Goal: Task Accomplishment & Management: Manage account settings

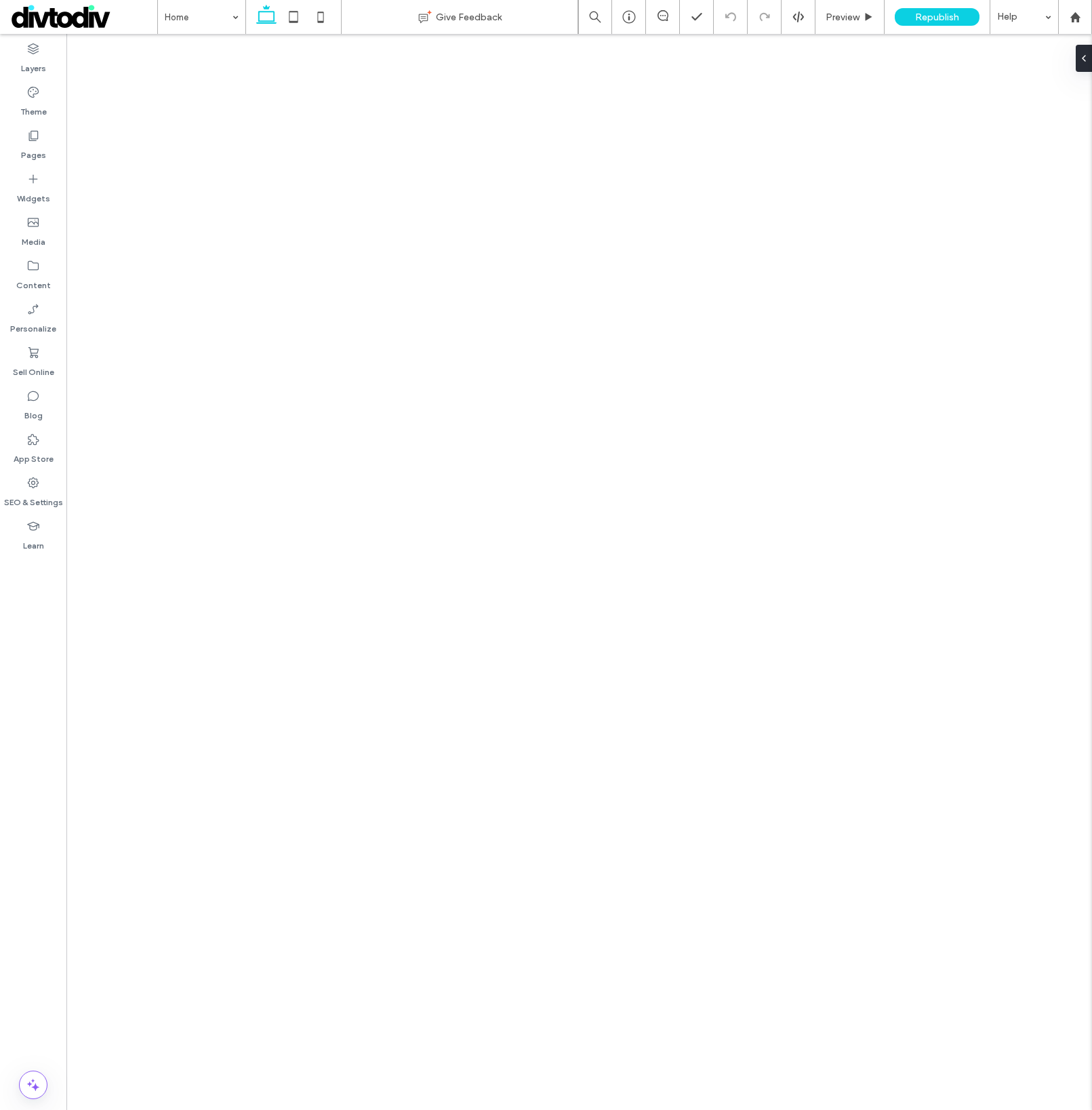
click at [36, 137] on icon at bounding box center [33, 135] width 14 height 14
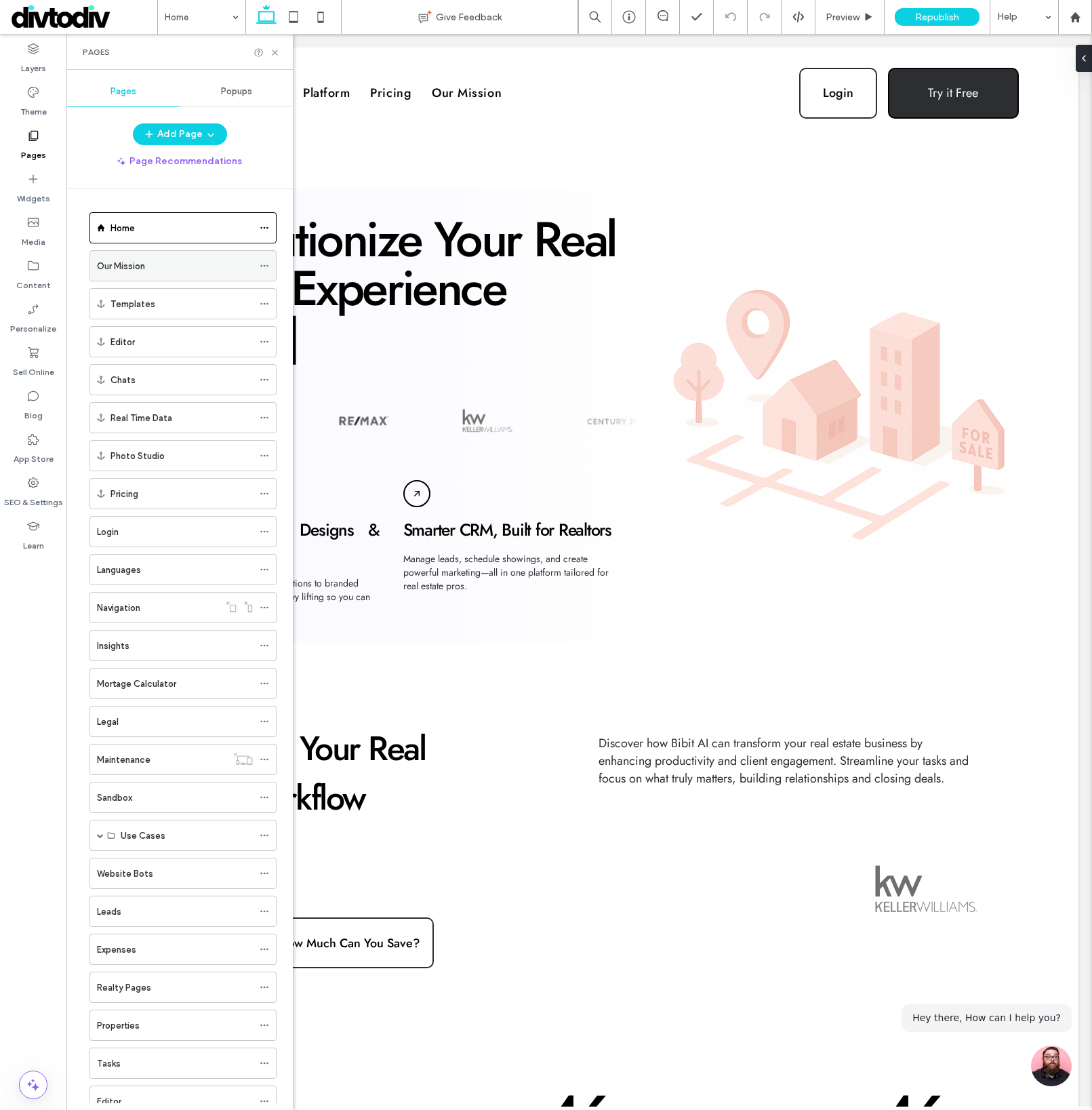
click at [268, 264] on icon at bounding box center [264, 266] width 9 height 9
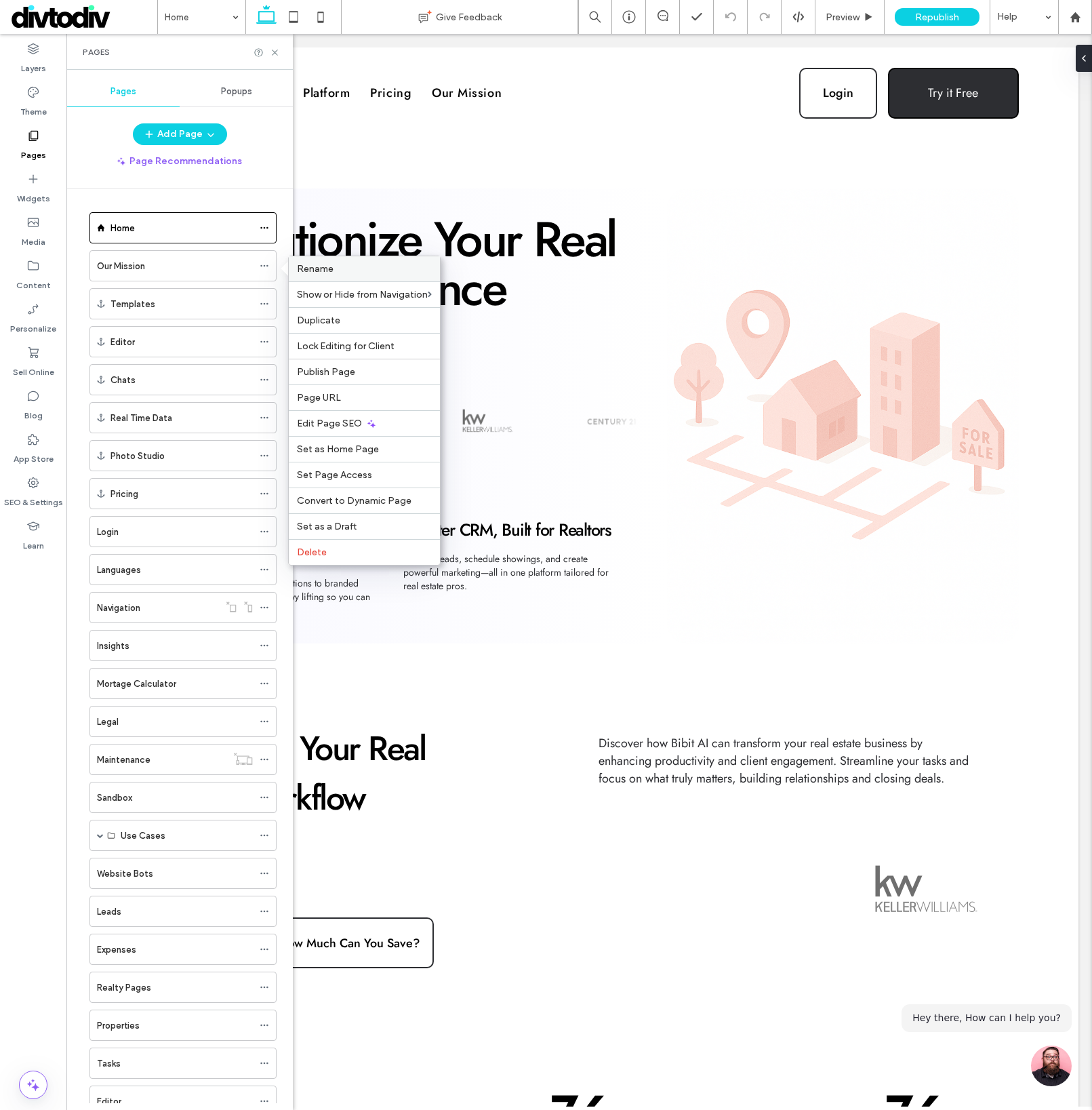
click at [318, 273] on span "Rename" at bounding box center [315, 269] width 36 height 11
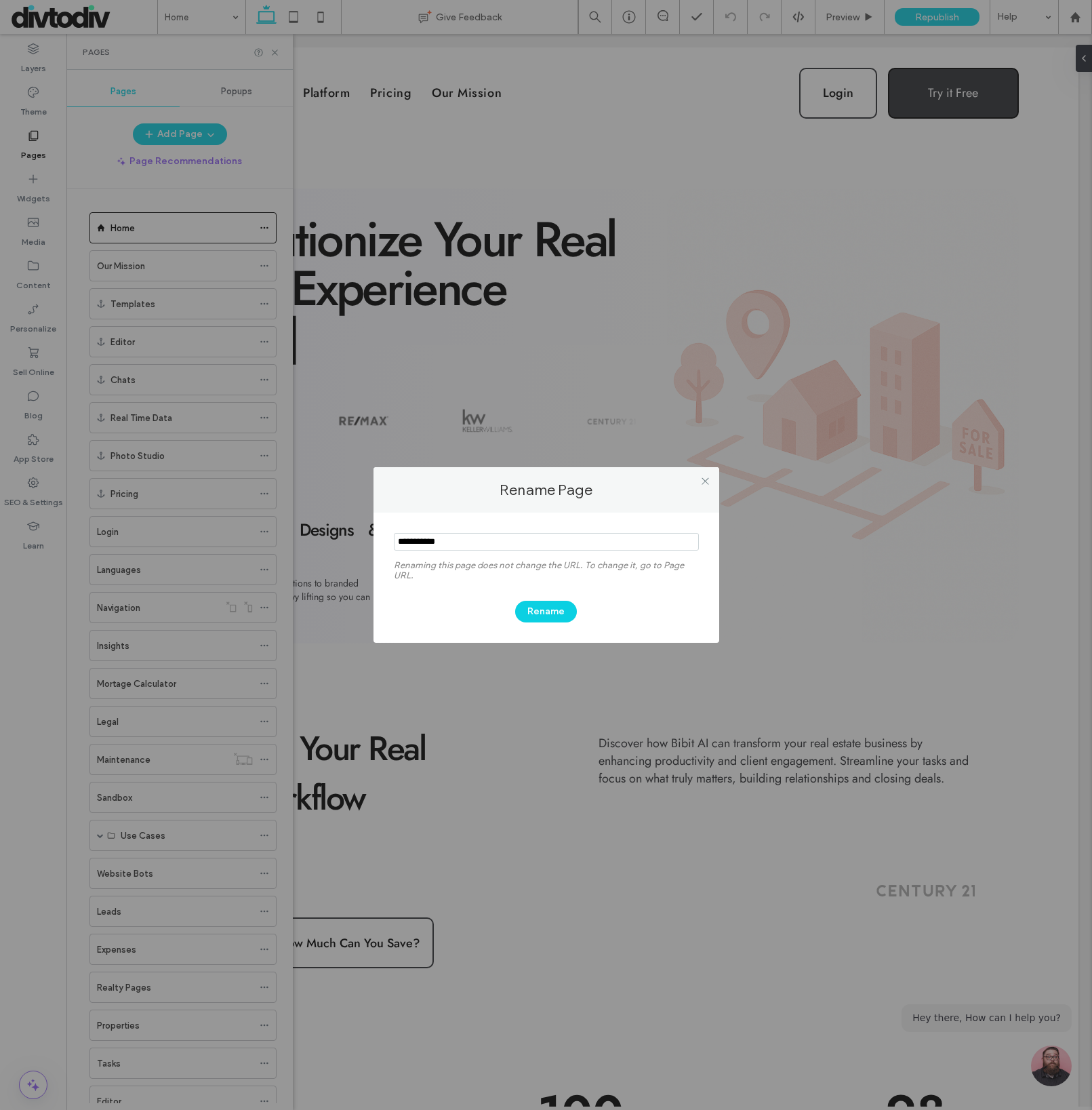
click at [427, 541] on input "notEmpty" at bounding box center [546, 542] width 305 height 18
click at [428, 544] on input "notEmpty" at bounding box center [546, 542] width 305 height 18
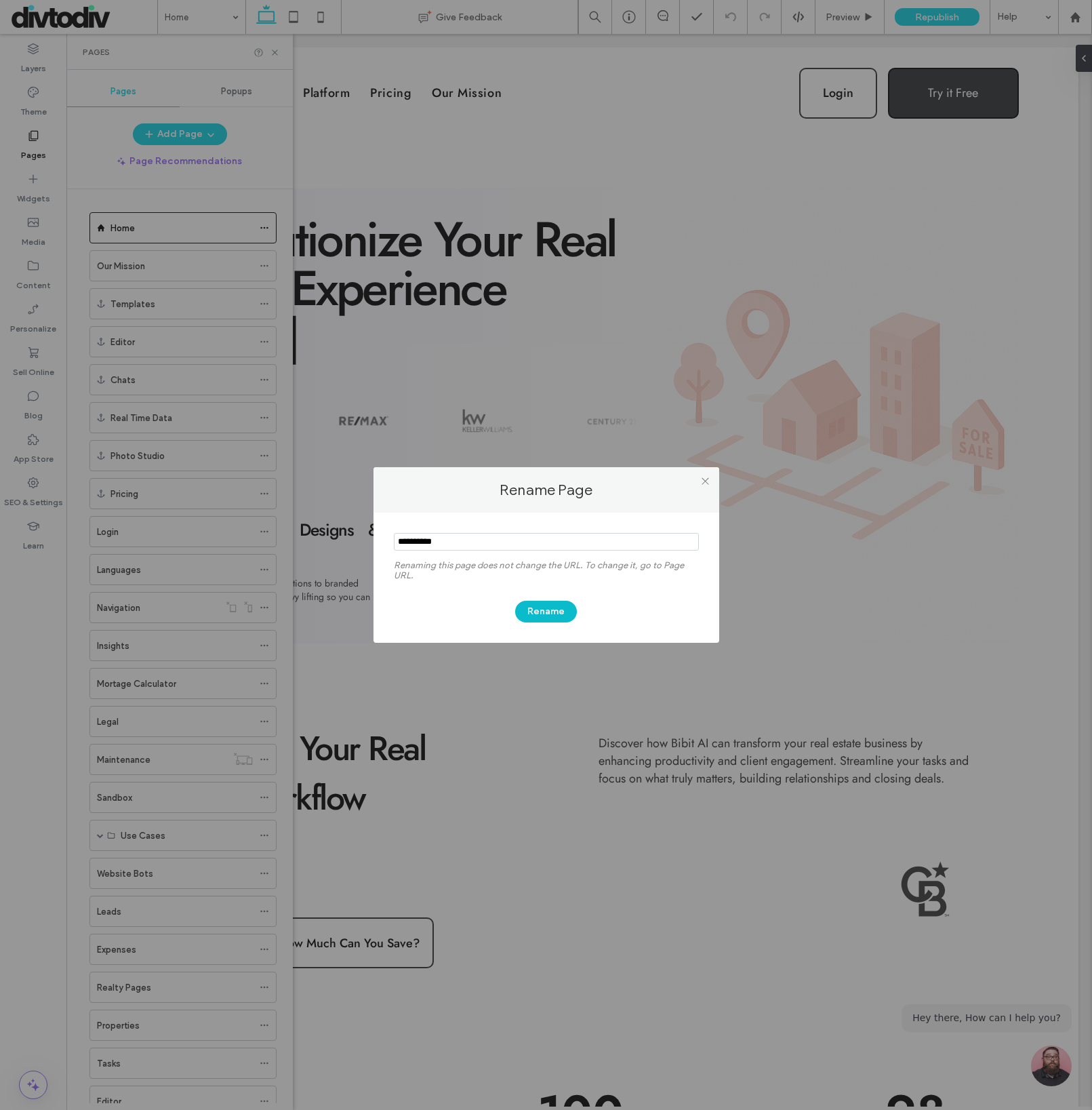
type input "**********"
click at [554, 615] on button "Rename" at bounding box center [546, 611] width 62 height 21
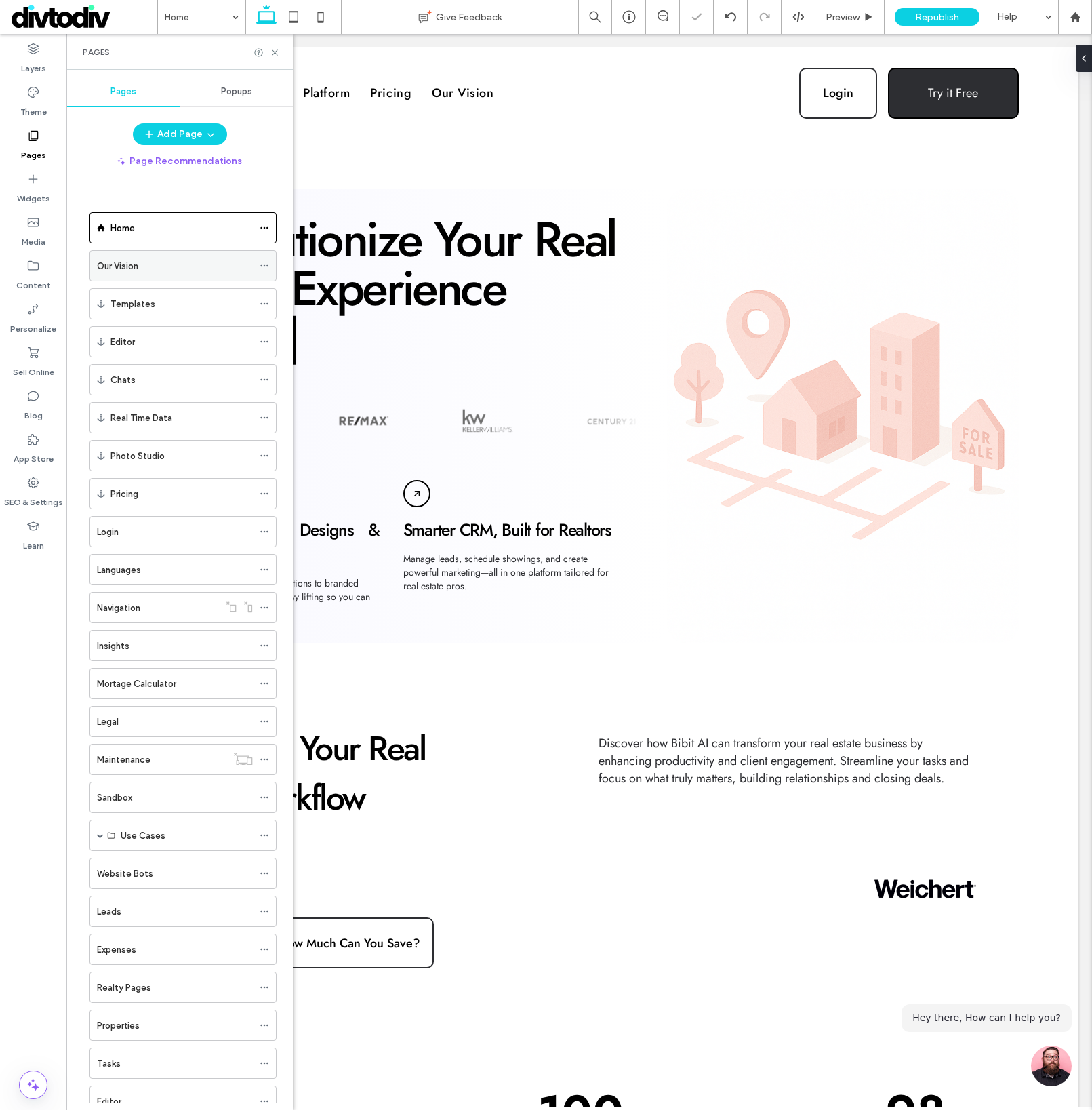
click at [190, 270] on div "Our Vision" at bounding box center [175, 266] width 156 height 14
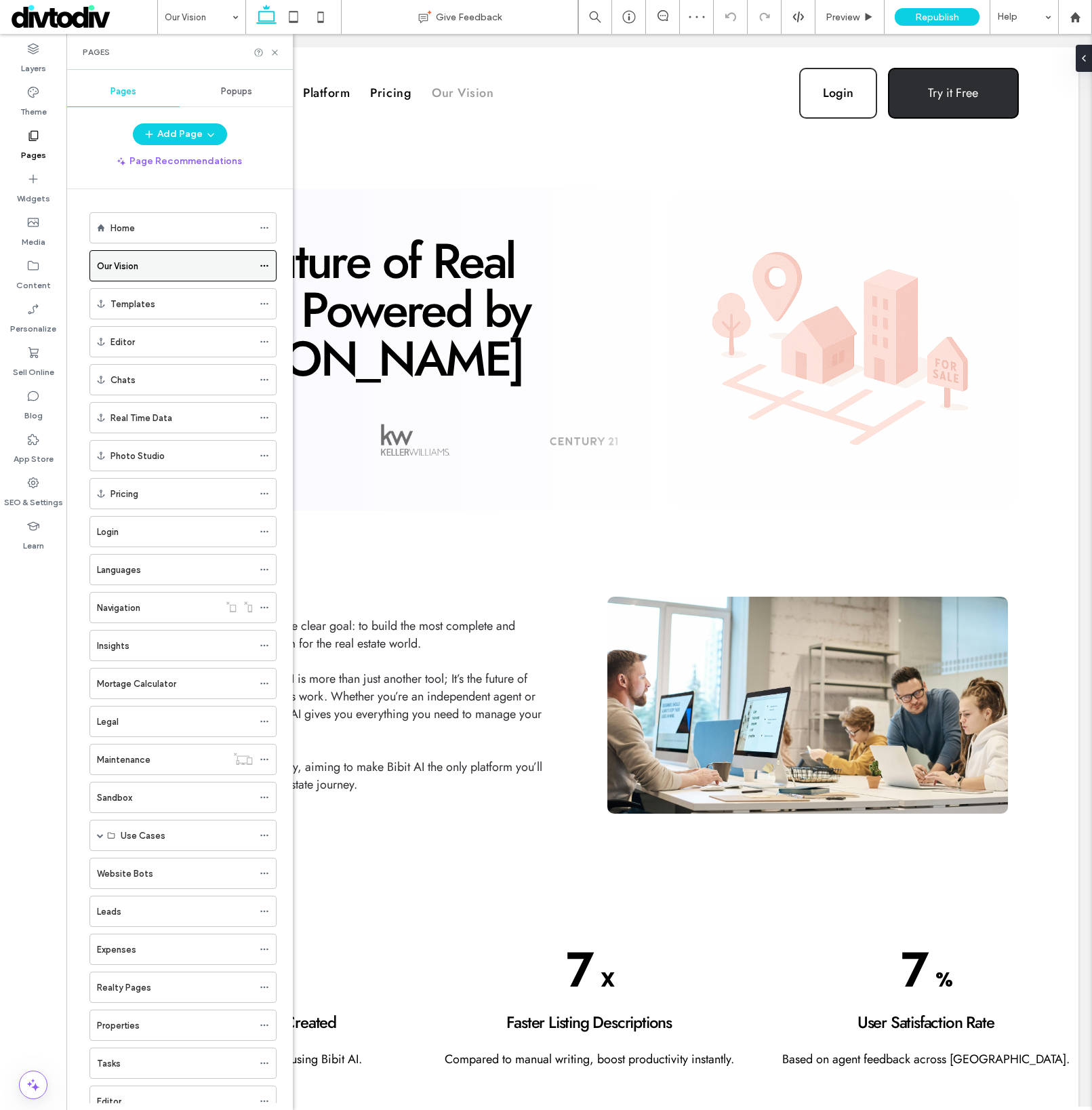
click at [267, 267] on icon at bounding box center [264, 266] width 9 height 9
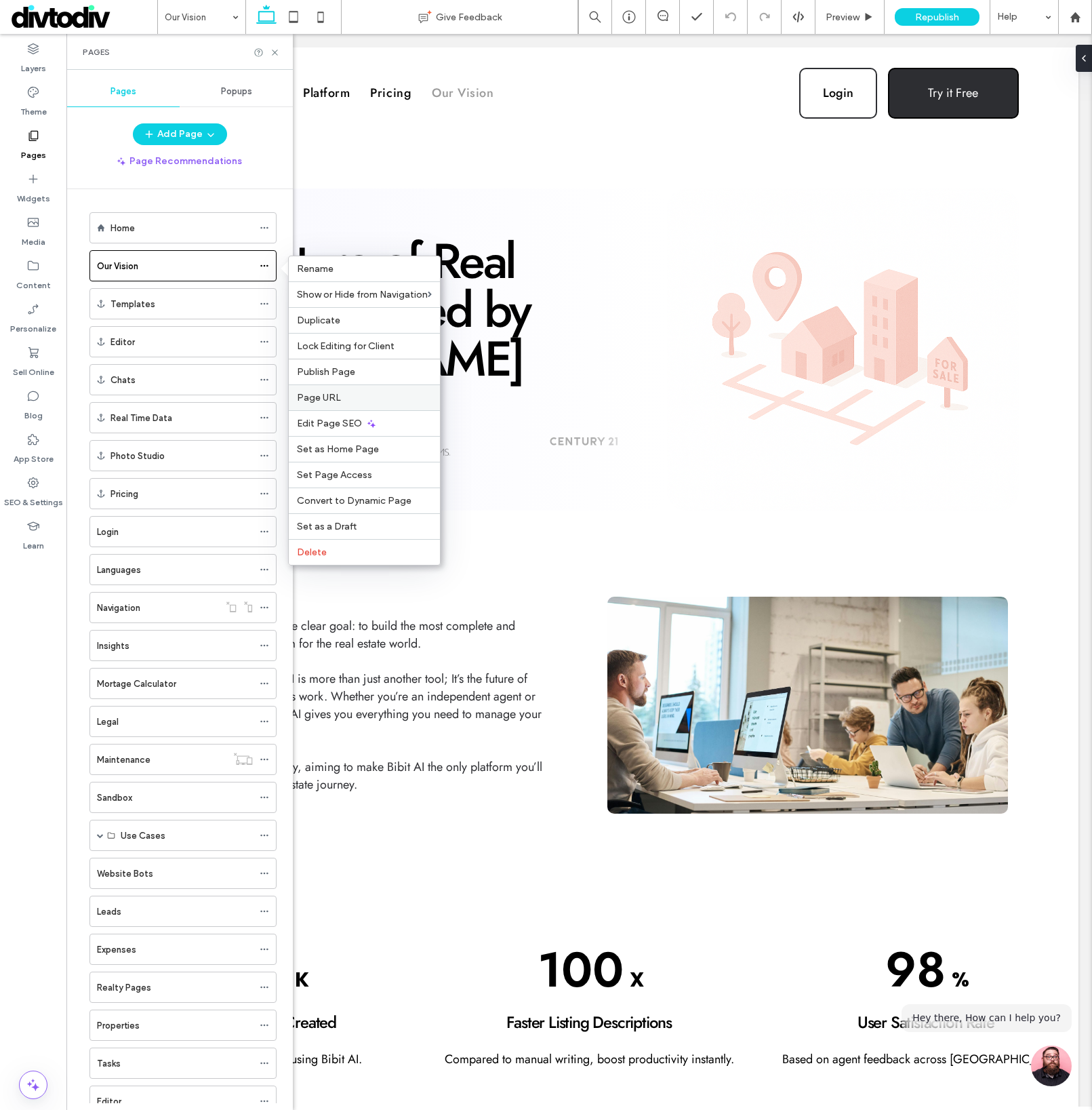
click at [323, 399] on span "Page URL" at bounding box center [319, 398] width 44 height 11
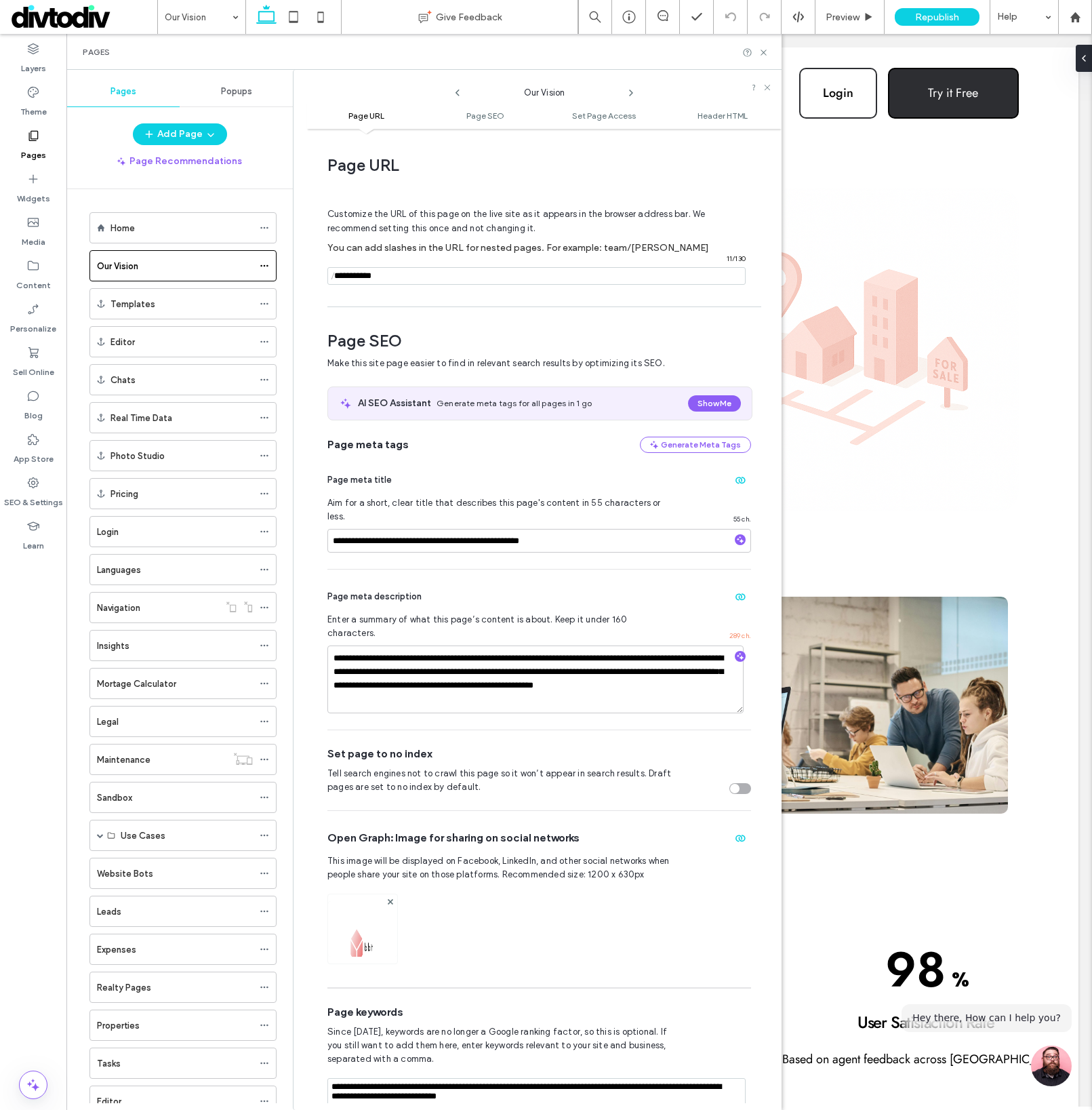
scroll to position [6, 0]
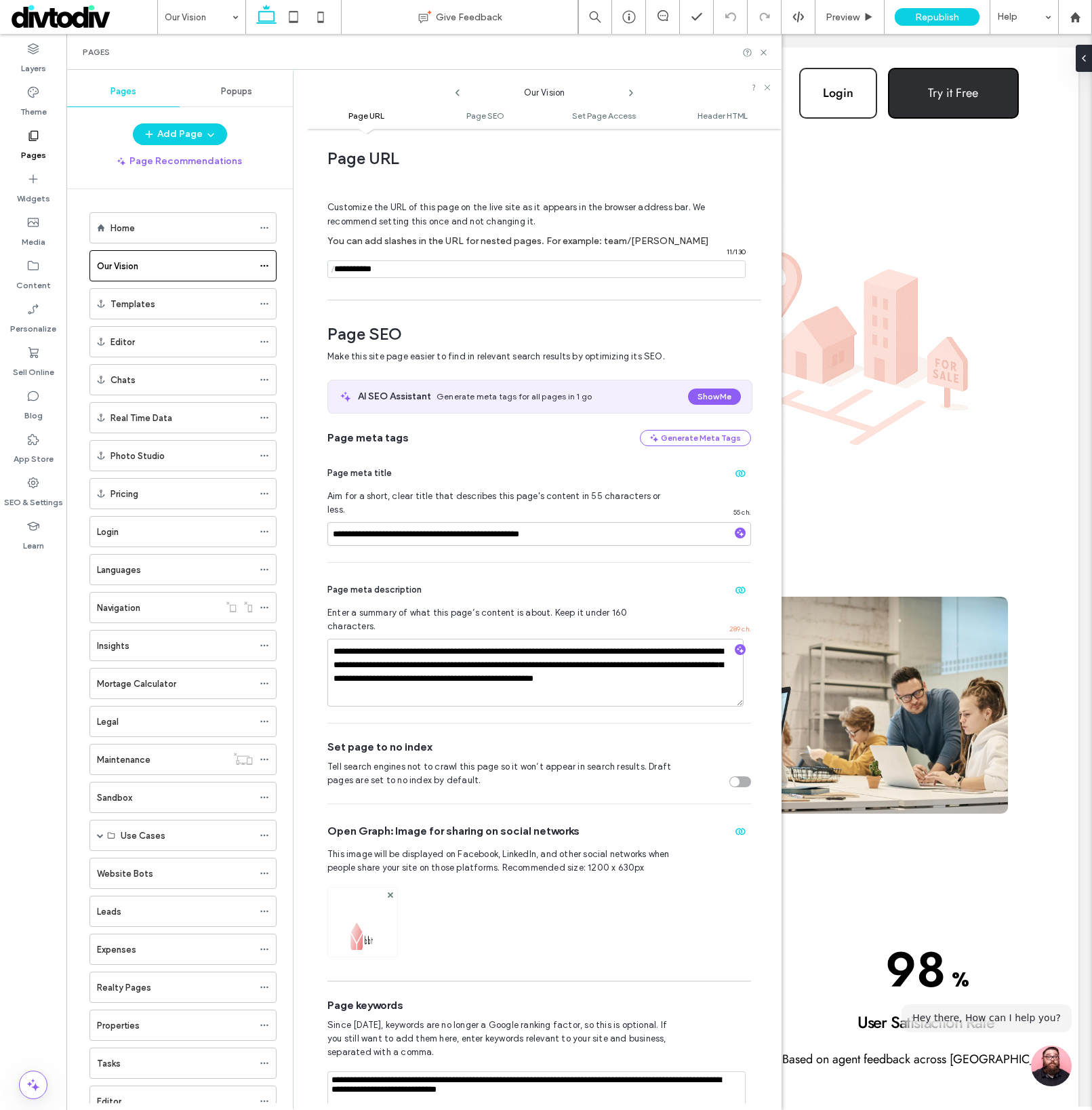
click at [366, 273] on input "notEmpty" at bounding box center [537, 269] width 419 height 18
click at [379, 525] on input "**********" at bounding box center [540, 533] width 424 height 24
type input "**********"
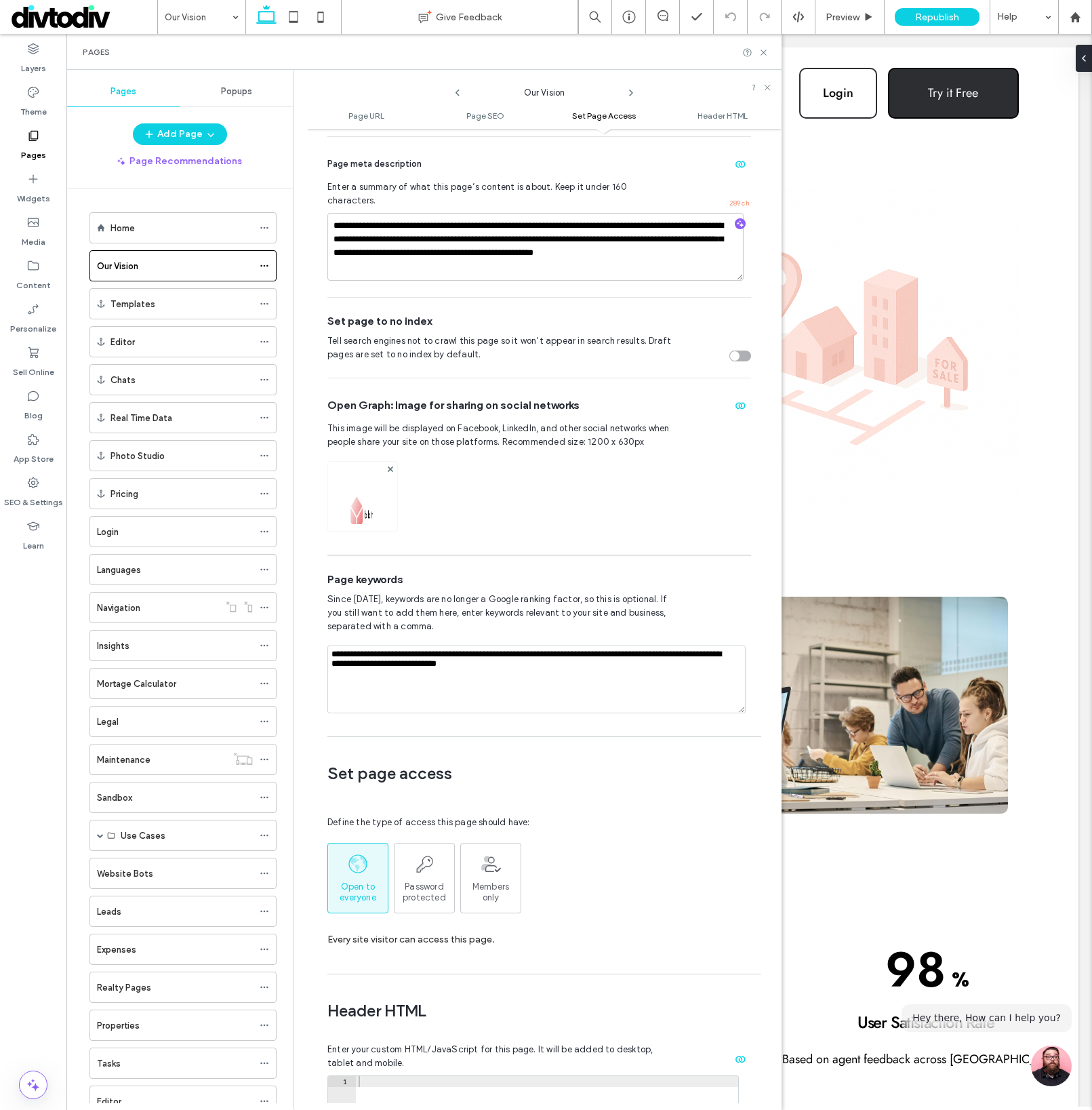
scroll to position [1515, 0]
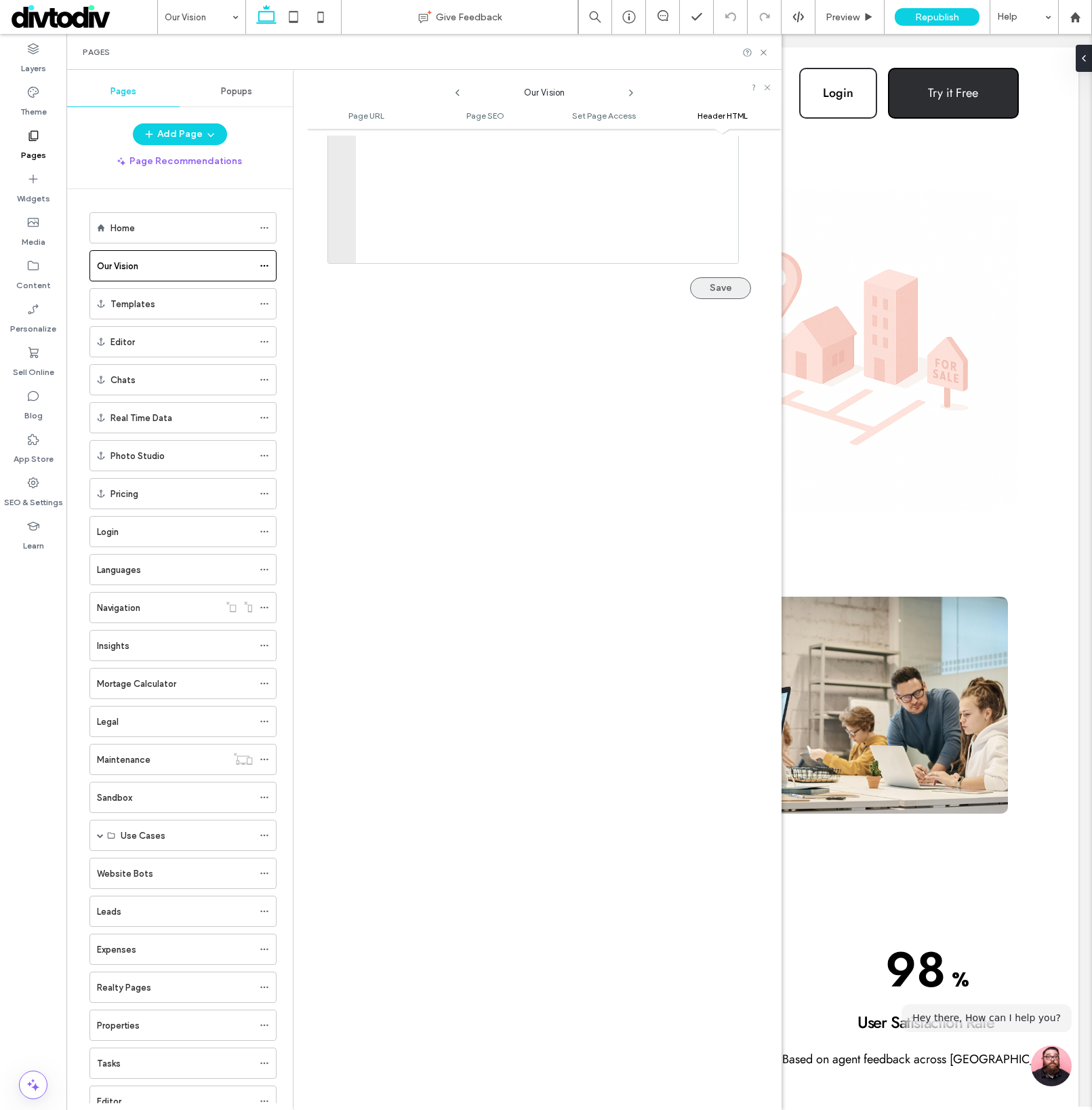
click at [701, 277] on button "Save" at bounding box center [720, 288] width 61 height 21
click at [762, 53] on use at bounding box center [764, 52] width 6 height 6
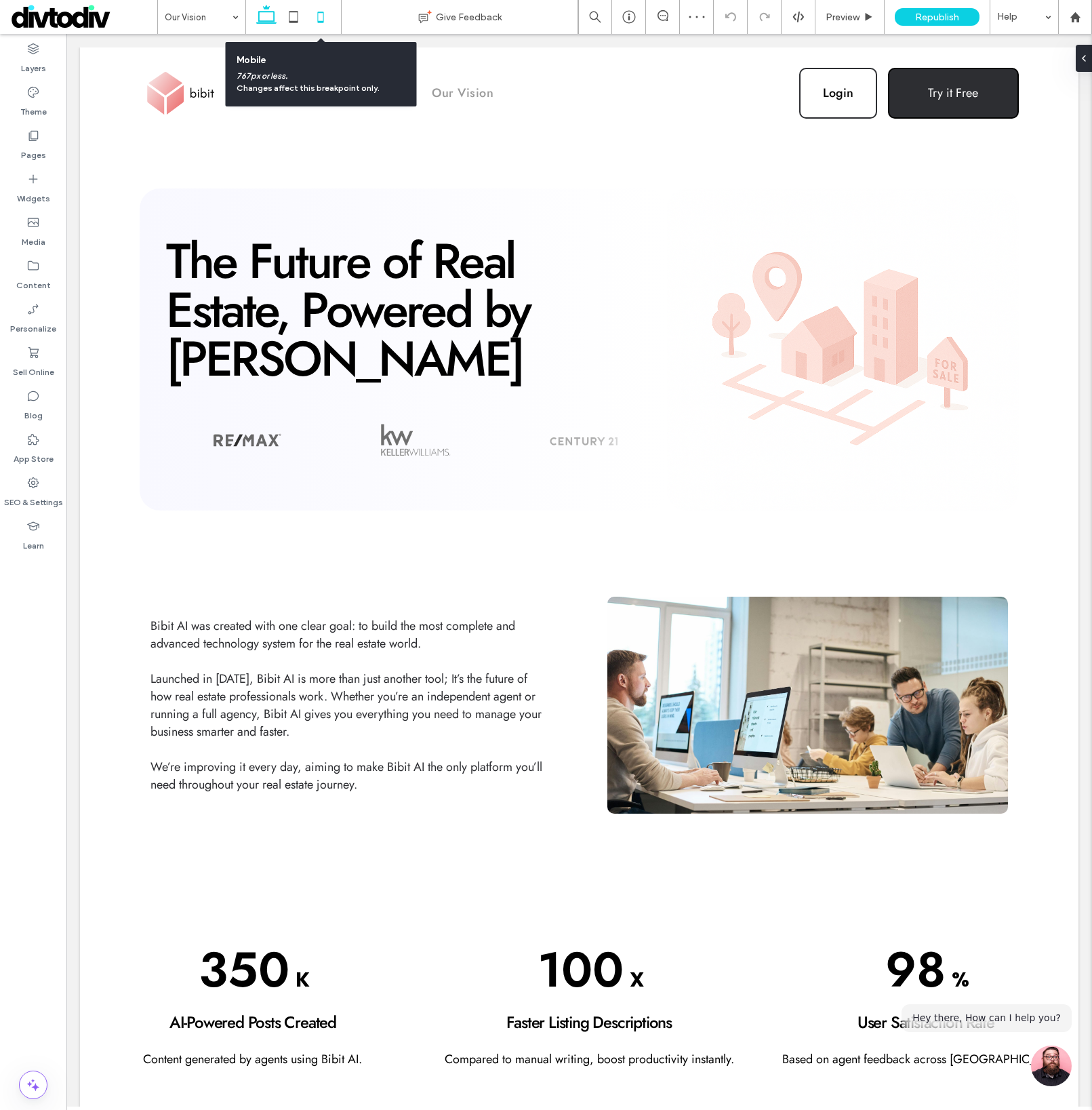
click at [327, 25] on icon at bounding box center [321, 17] width 27 height 27
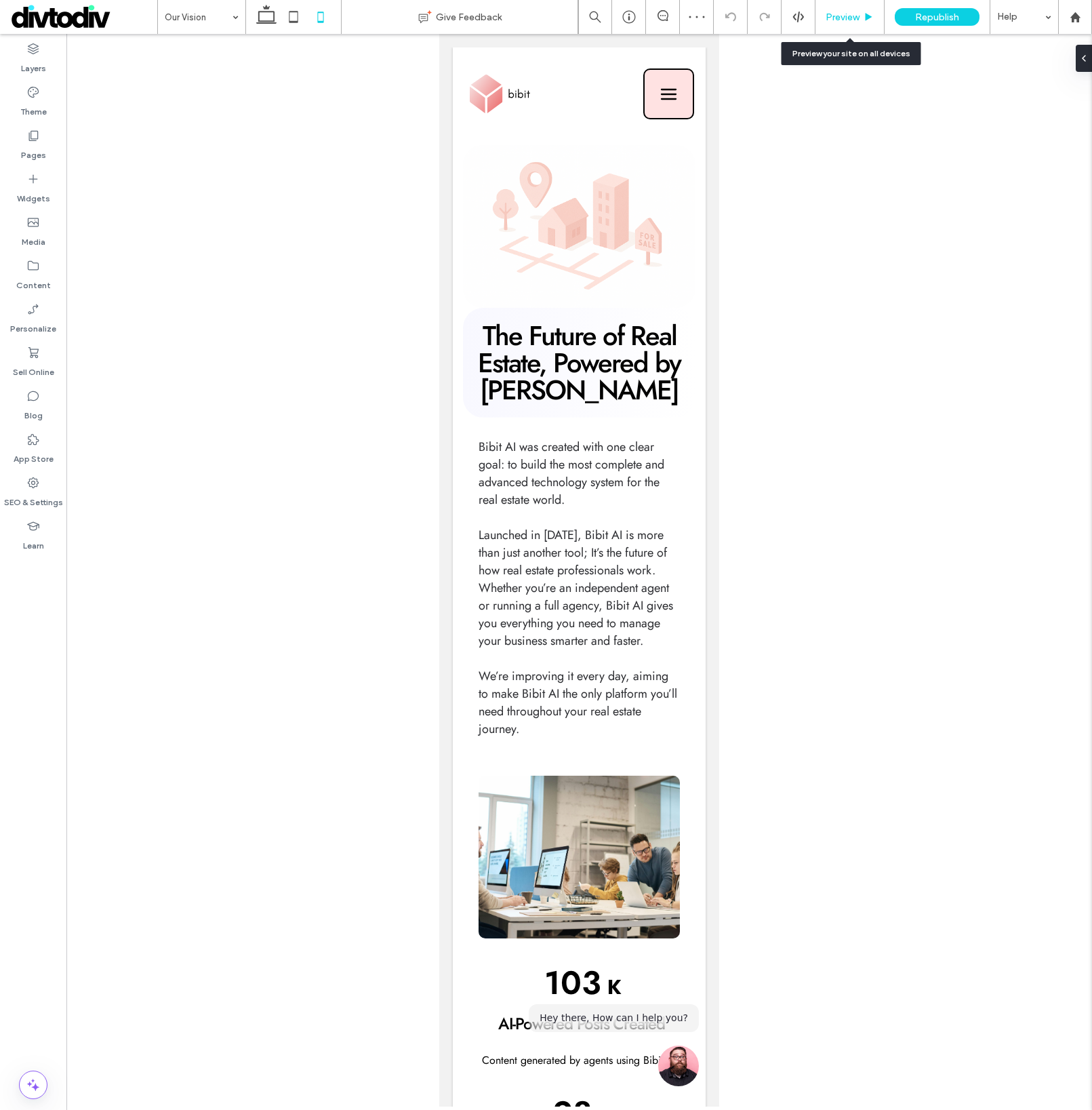
click at [859, 17] on div "Preview" at bounding box center [850, 17] width 69 height 11
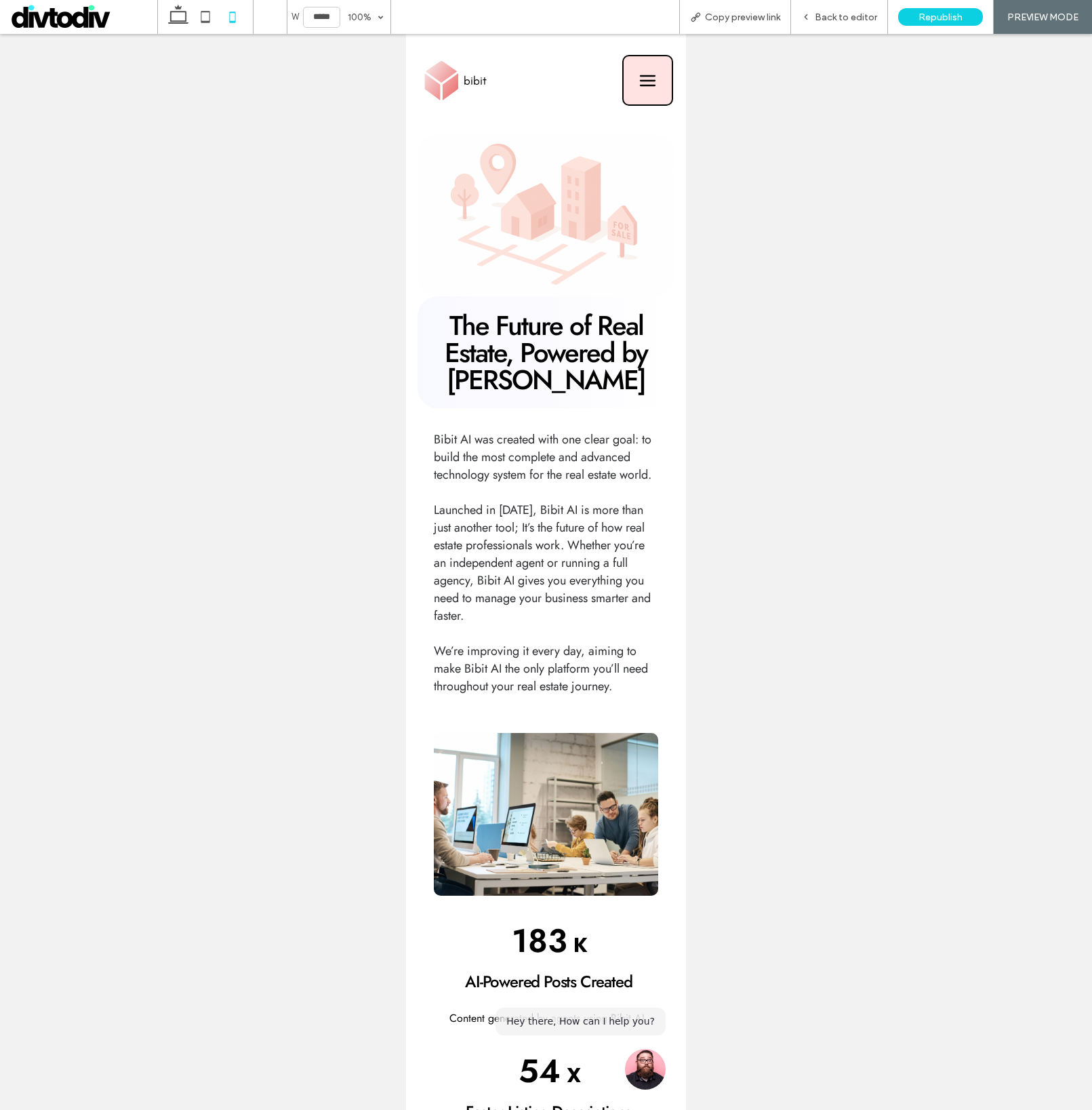
click at [642, 82] on icon at bounding box center [648, 81] width 48 height 27
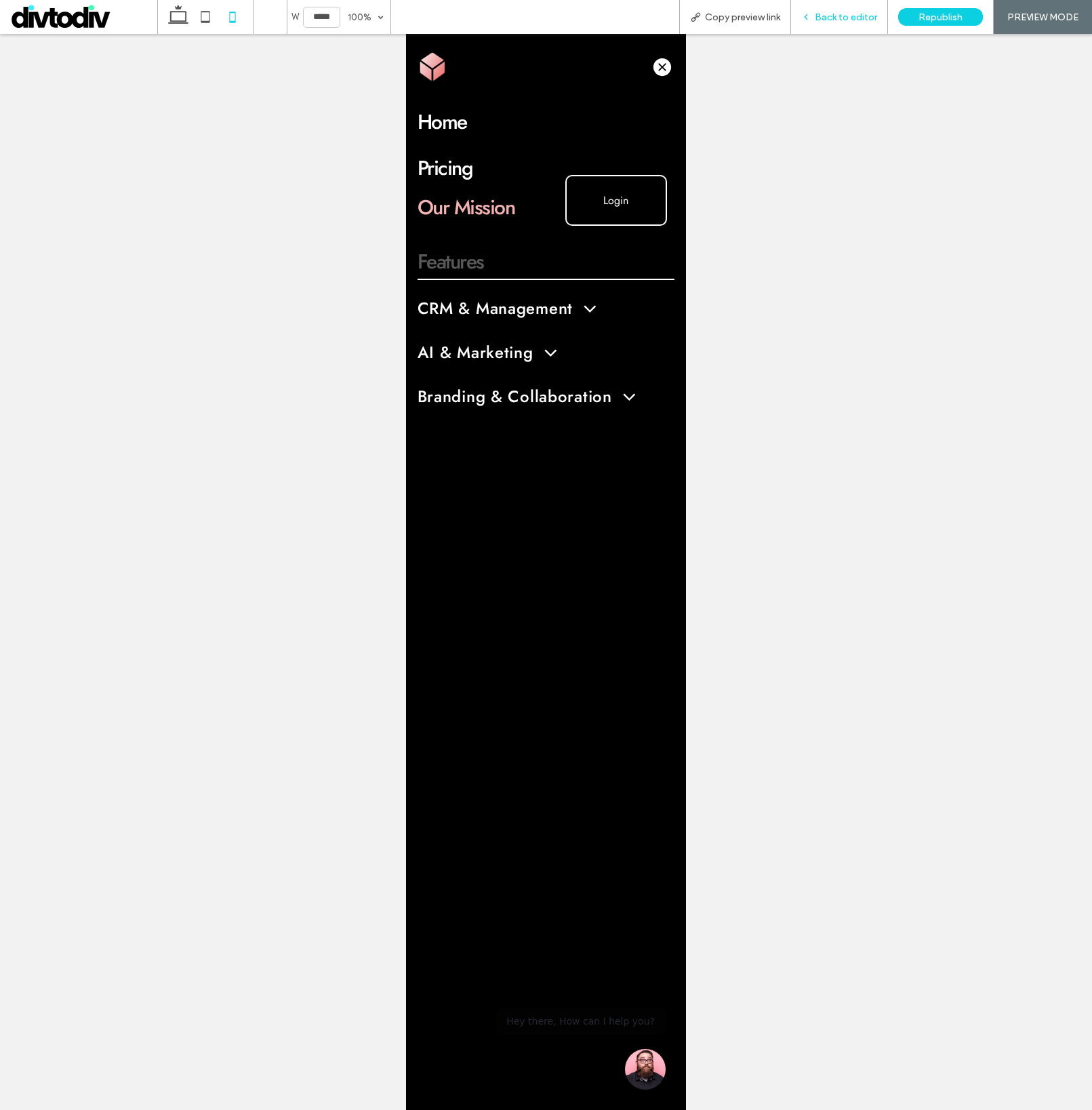
click at [854, 21] on span "Back to editor" at bounding box center [846, 17] width 62 height 11
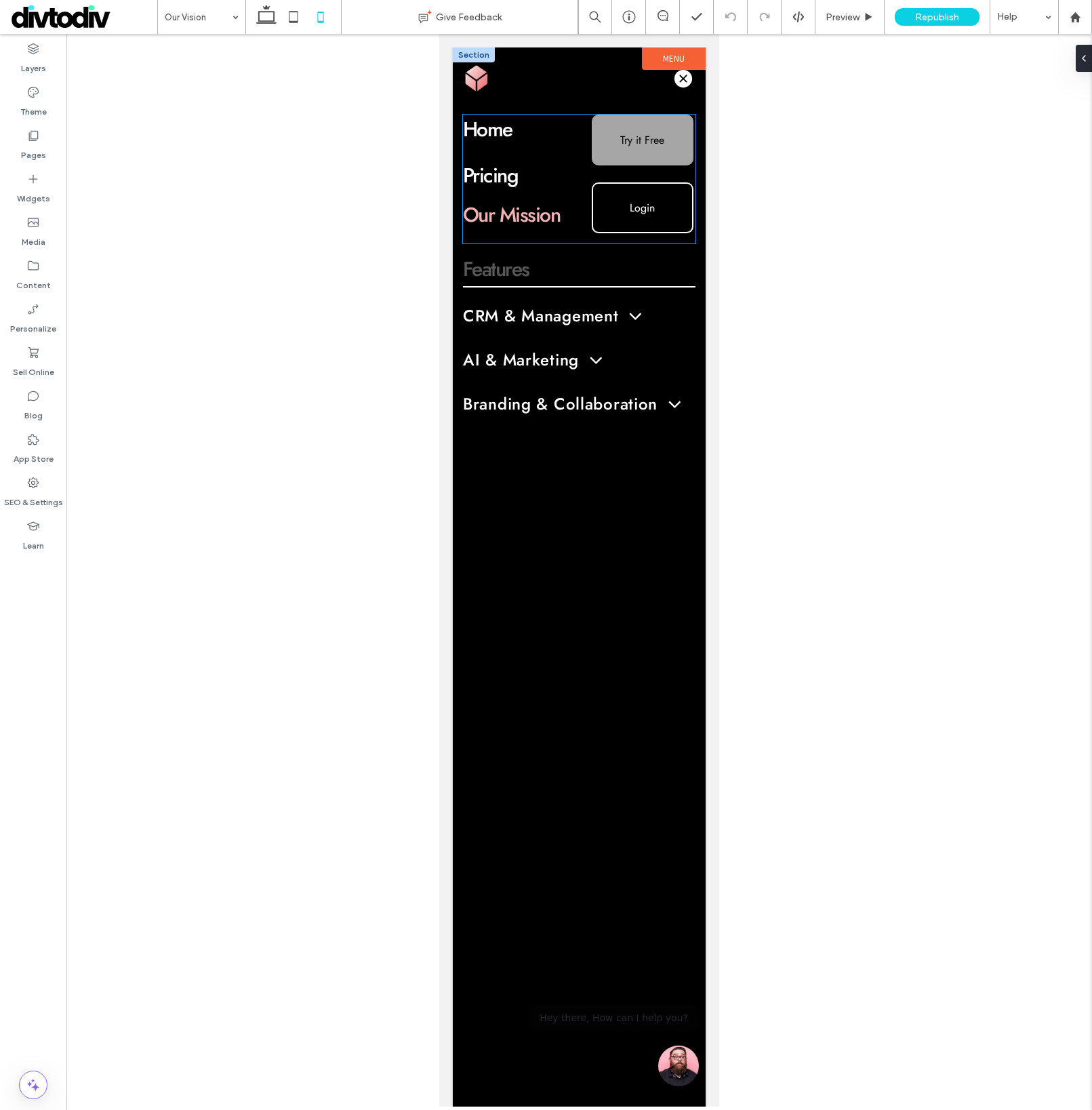
click at [532, 215] on link "Our Mission ﻿" at bounding box center [512, 214] width 97 height 29
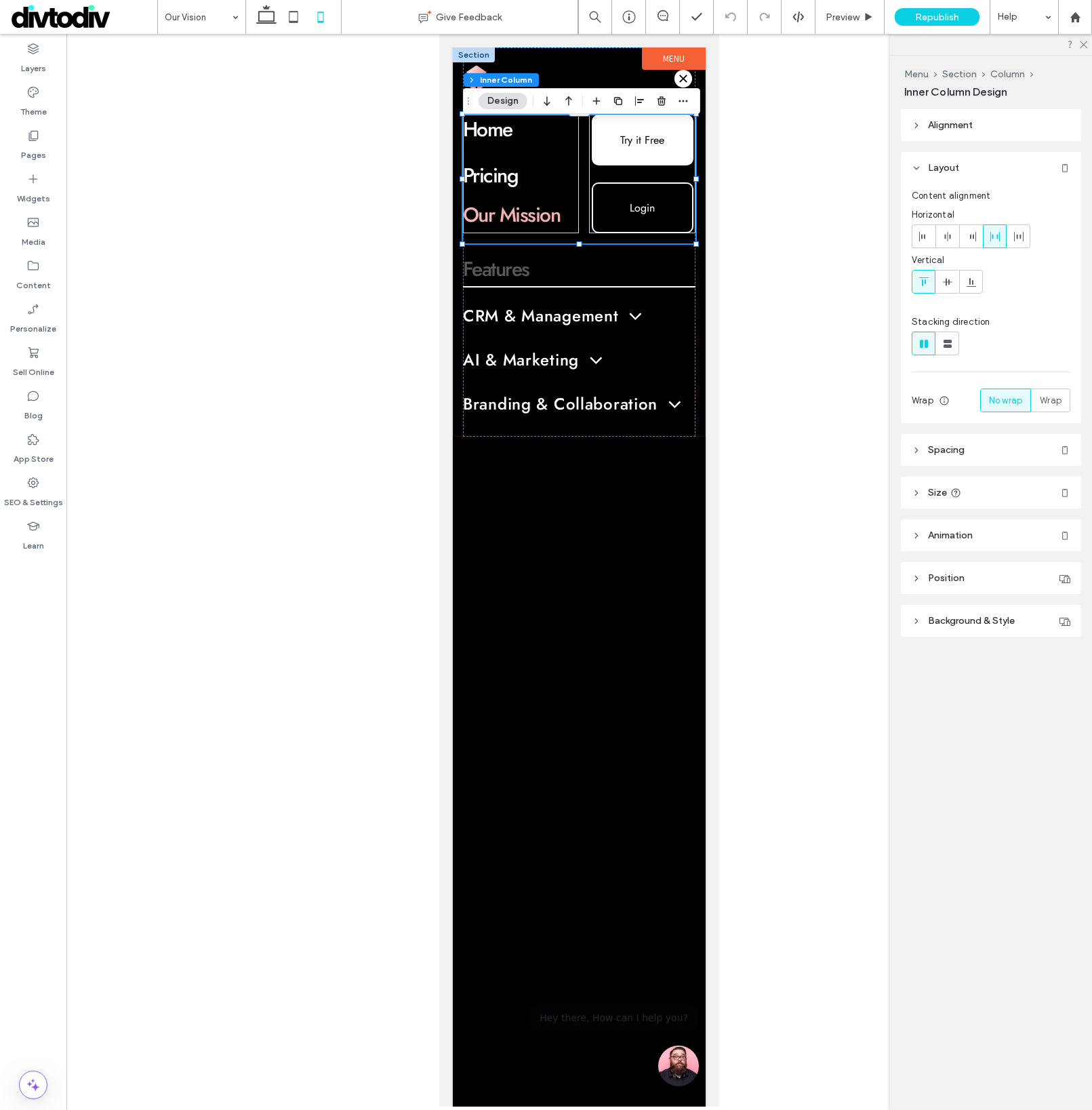
click at [527, 215] on link "Our Mission ﻿" at bounding box center [512, 214] width 97 height 29
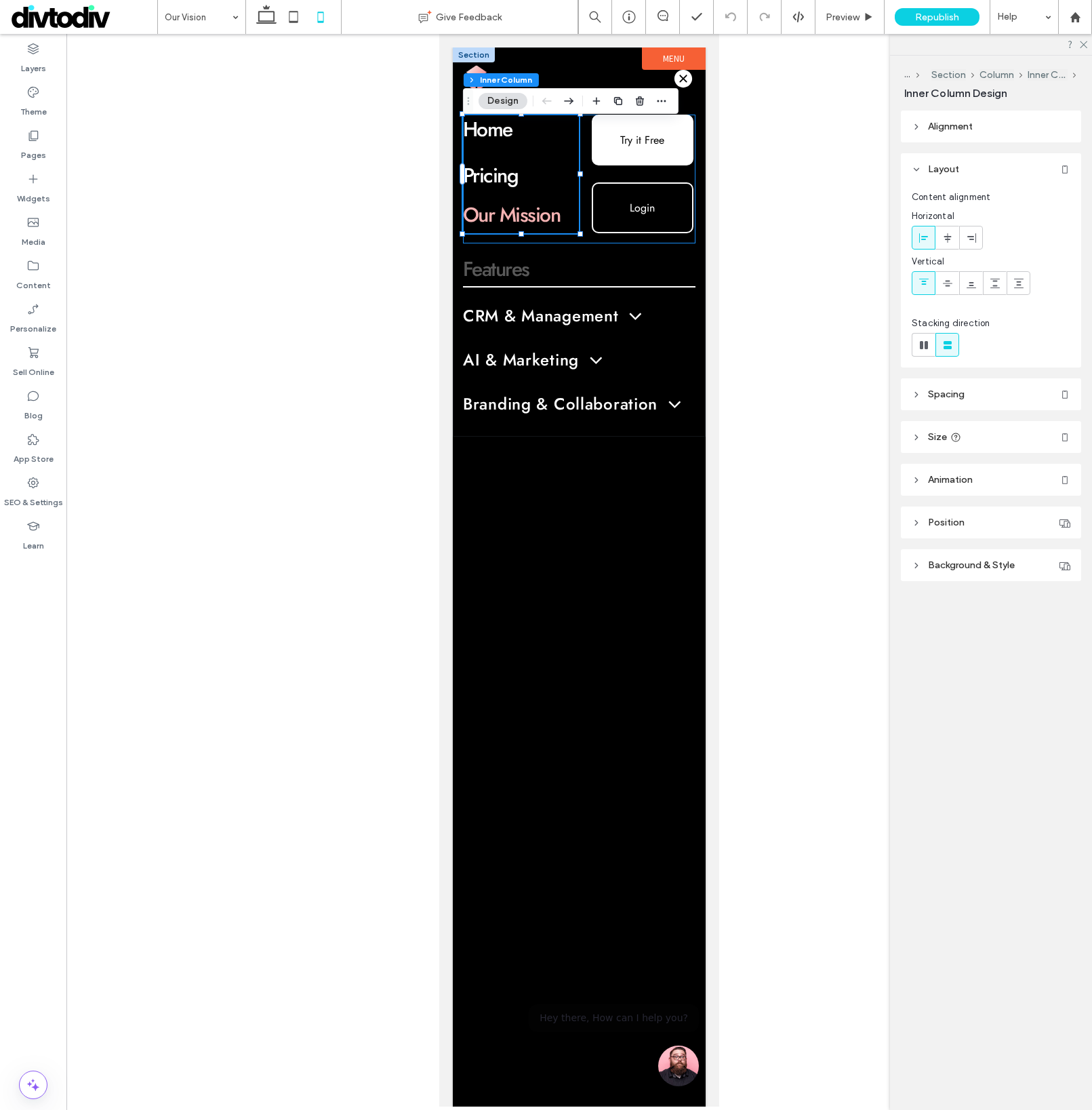
click at [527, 215] on link "Our Mission ﻿" at bounding box center [512, 214] width 97 height 29
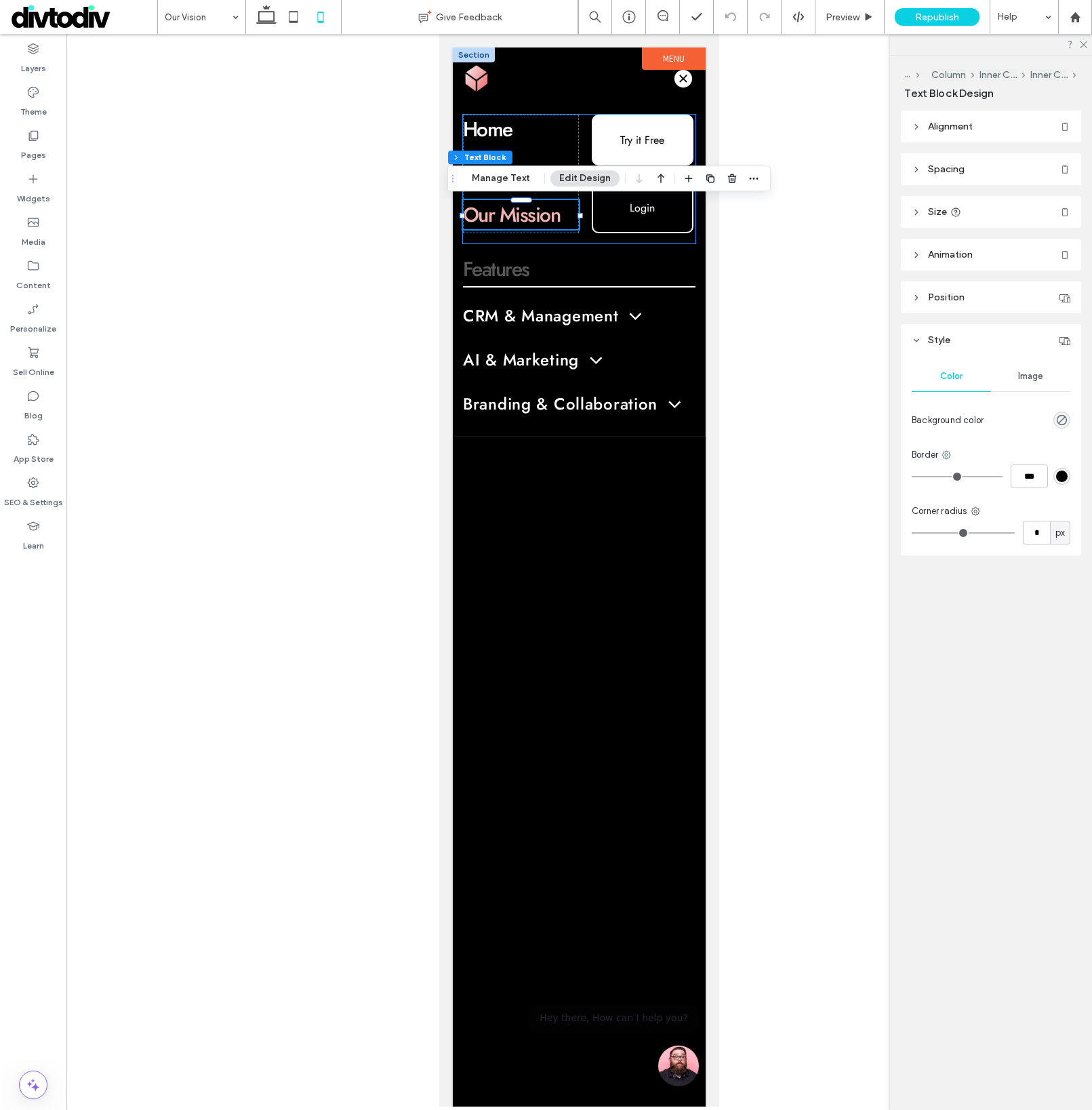
click at [527, 215] on link "Our Mission ﻿" at bounding box center [512, 214] width 97 height 29
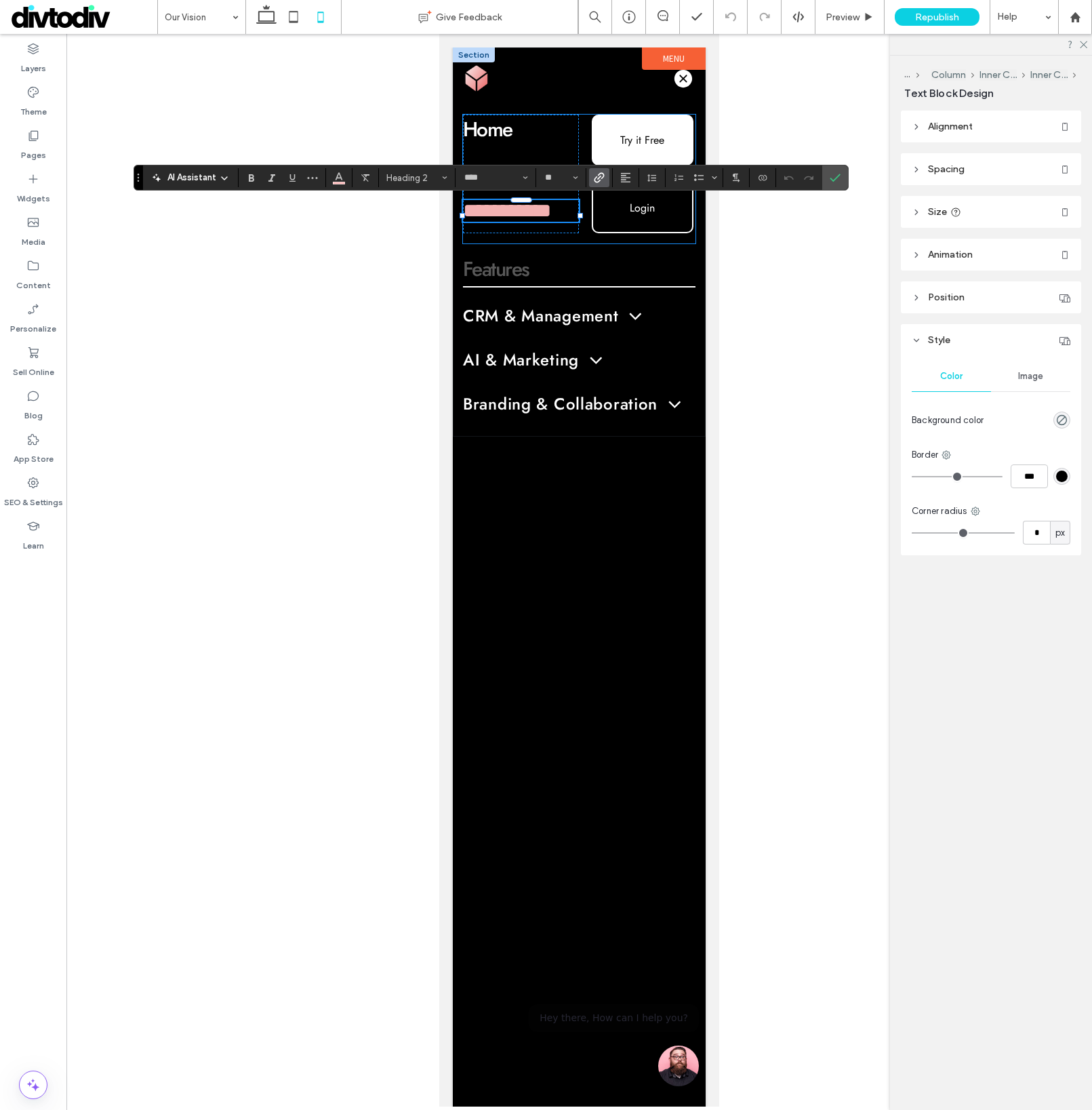
click at [527, 215] on link "**********" at bounding box center [507, 210] width 88 height 19
type input "*******"
type input "**"
type input "****"
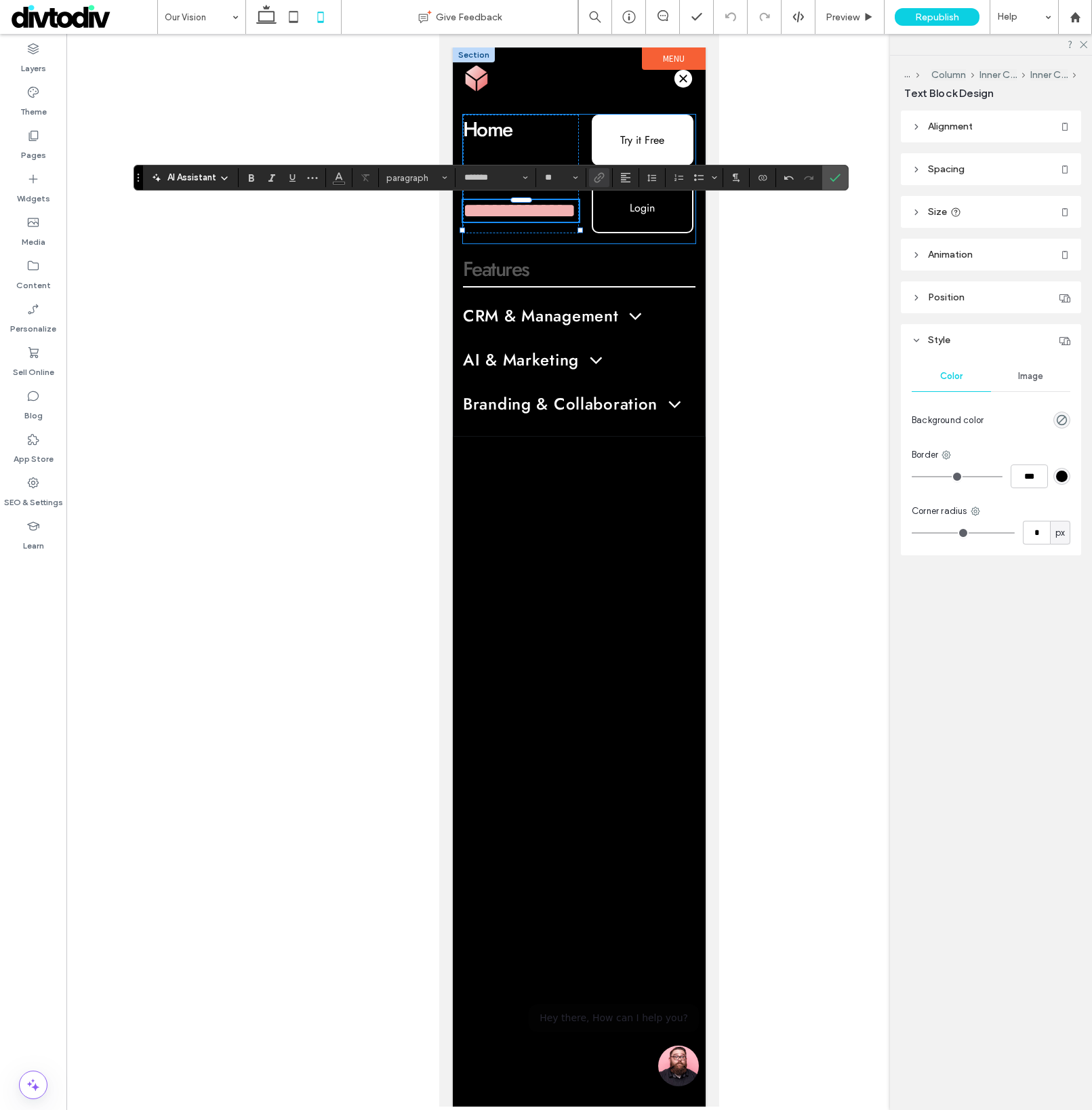
type input "**"
click at [510, 218] on link "**********" at bounding box center [519, 210] width 112 height 19
click at [510, 218] on link "**********" at bounding box center [503, 210] width 80 height 19
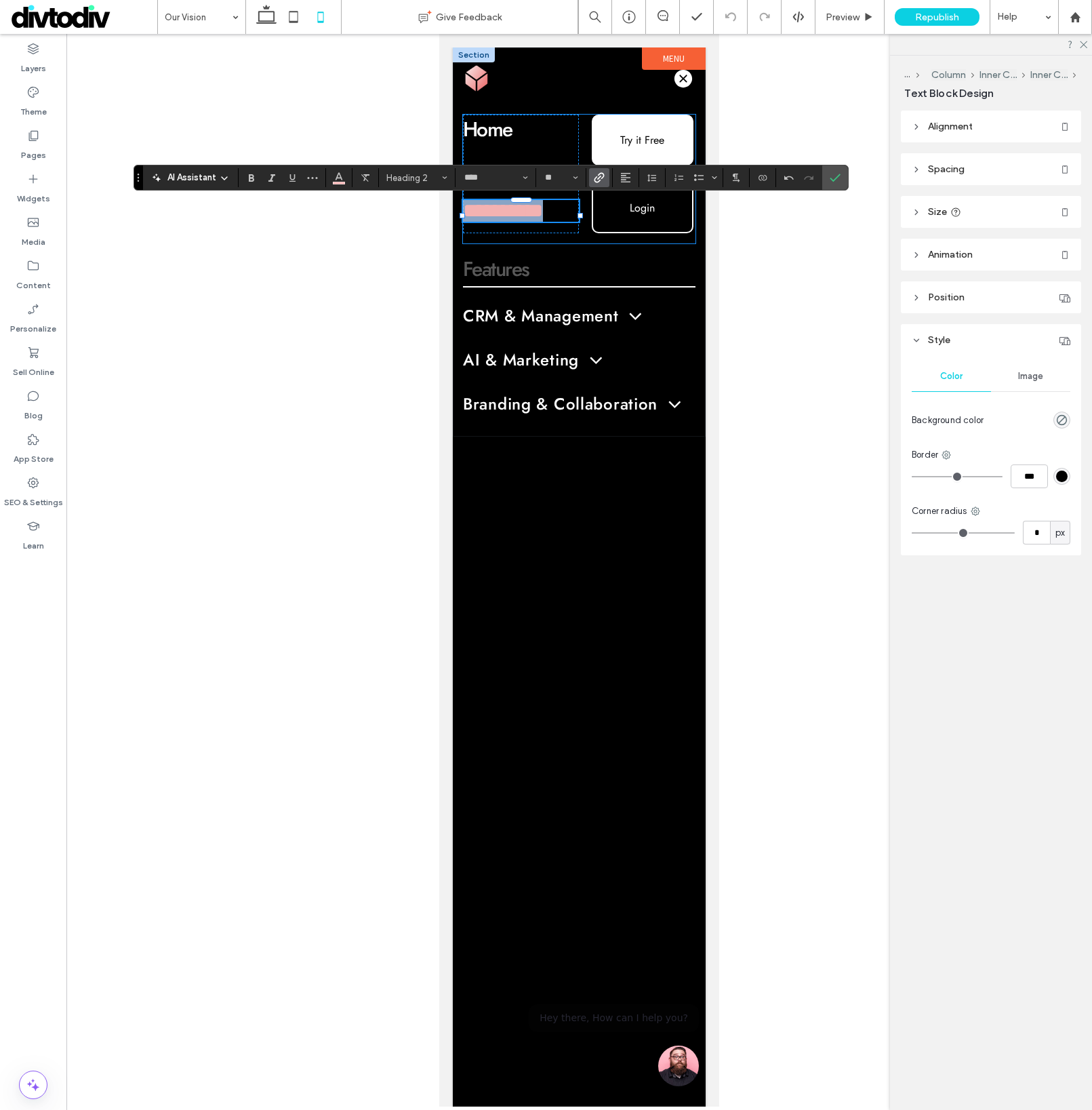
click at [510, 218] on link "**********" at bounding box center [503, 210] width 80 height 19
click at [332, 174] on button "Color" at bounding box center [338, 177] width 20 height 19
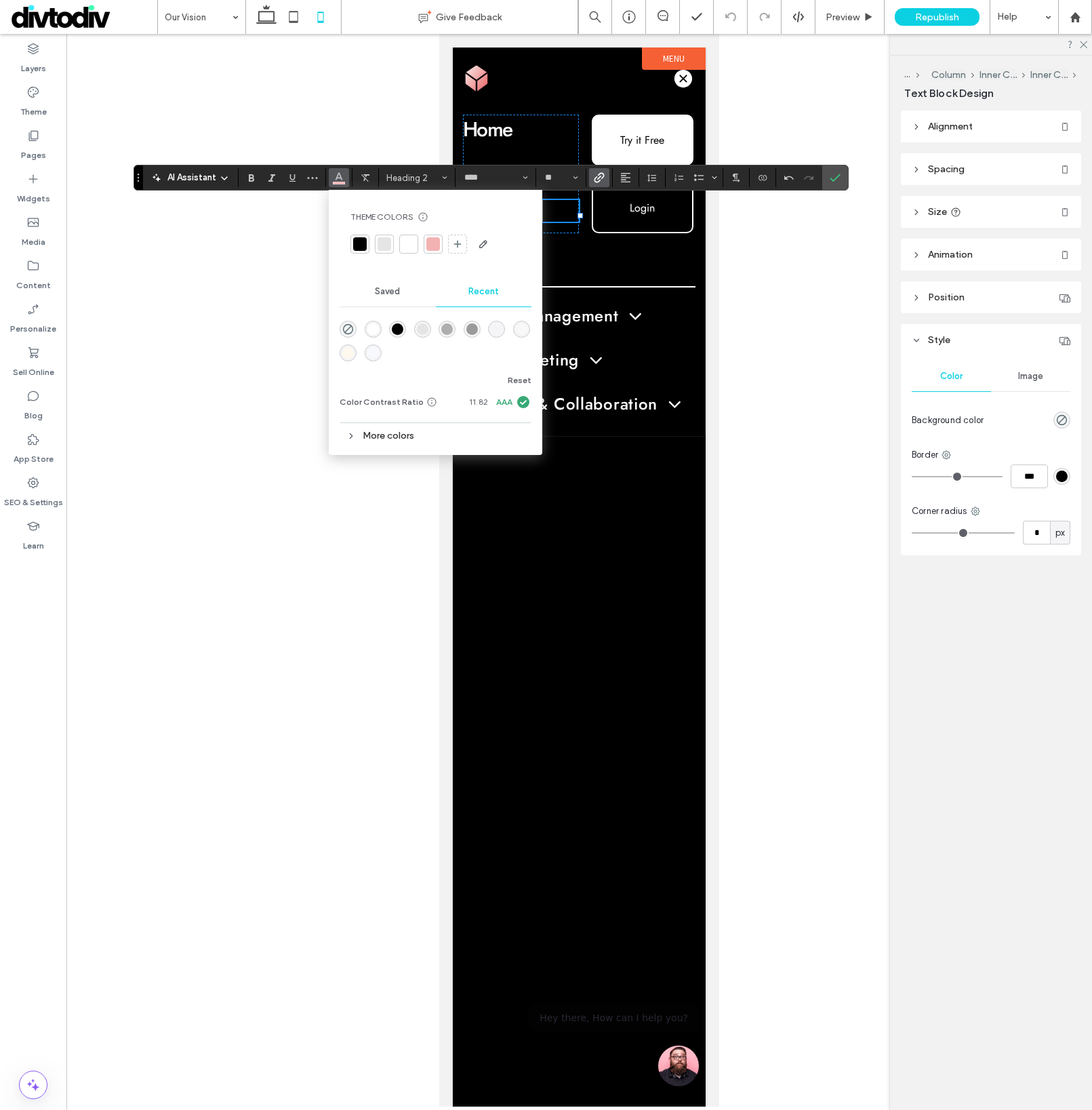
click at [409, 250] on div at bounding box center [409, 244] width 14 height 14
click at [829, 181] on label "Confirm" at bounding box center [835, 177] width 20 height 24
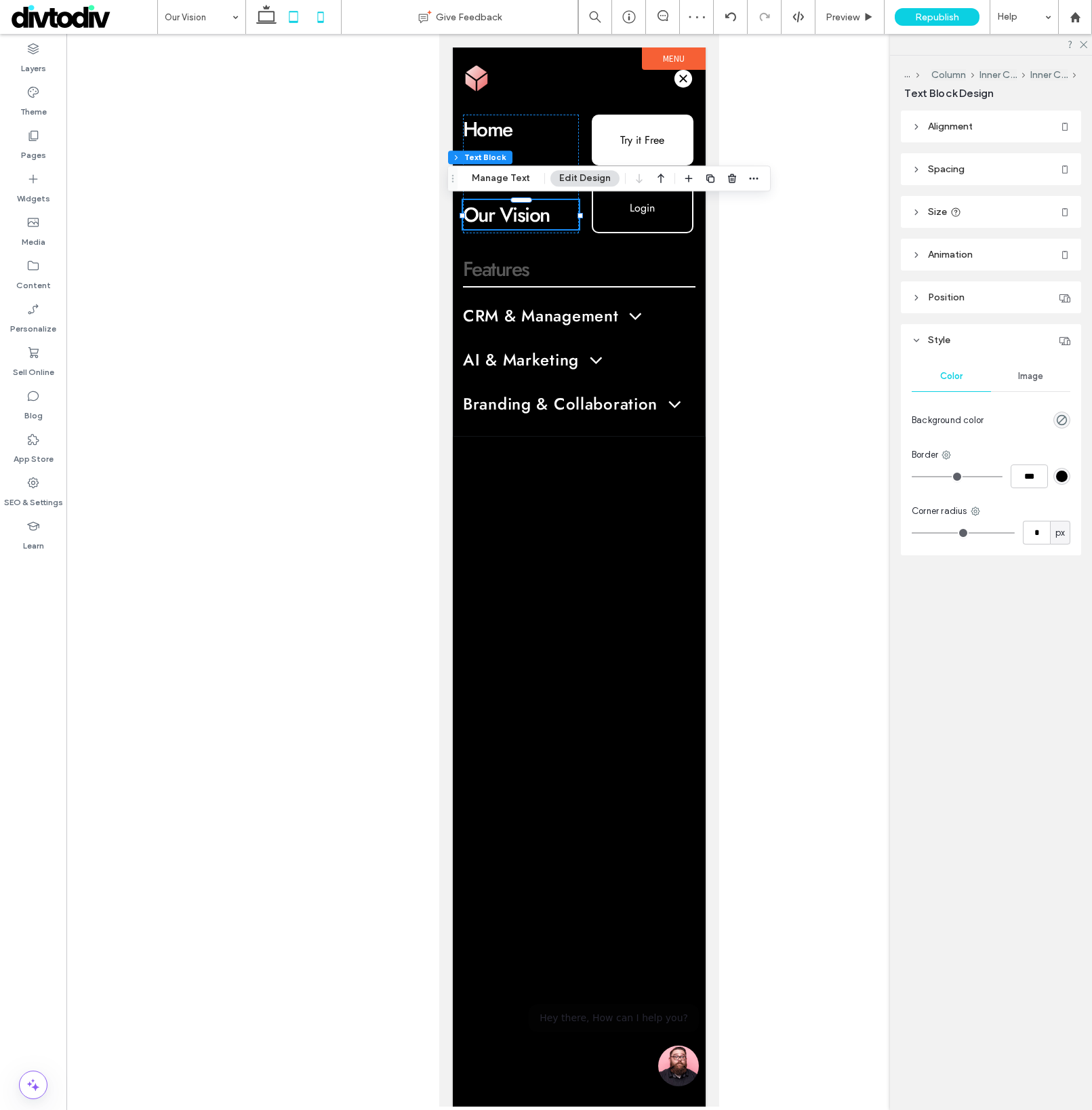
click at [295, 18] on icon at bounding box center [293, 17] width 27 height 27
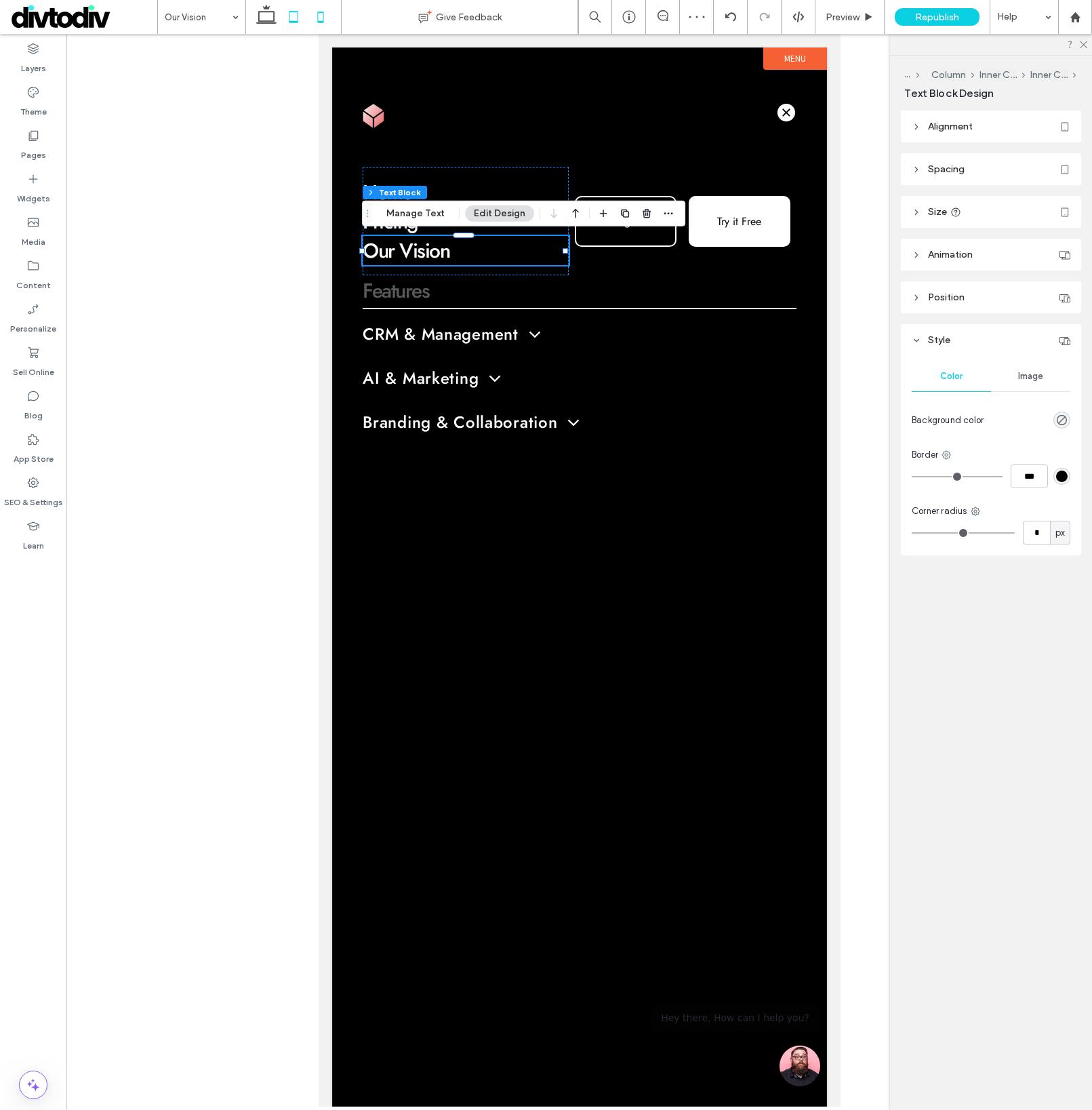
click at [313, 16] on icon at bounding box center [321, 17] width 27 height 27
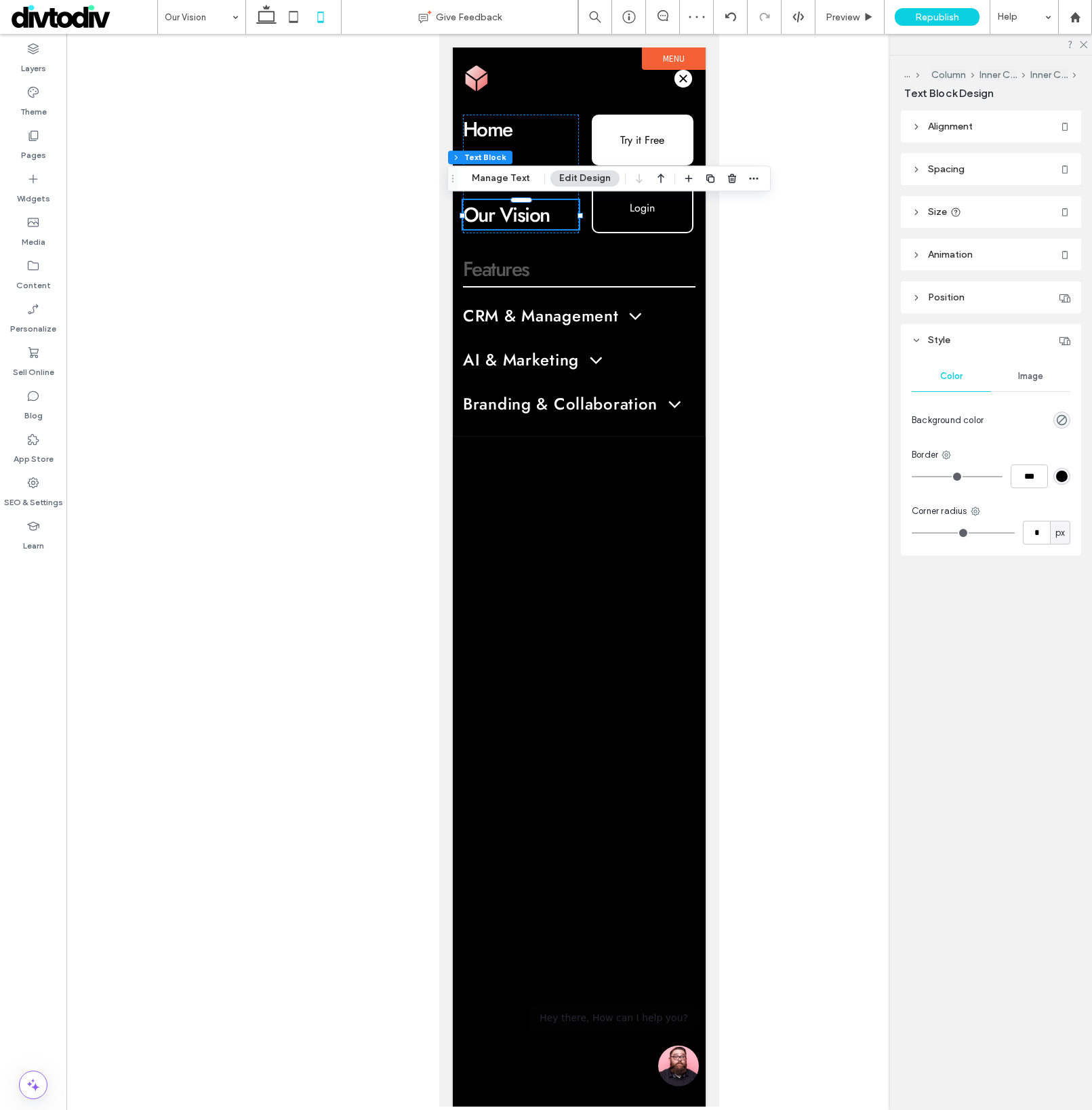
click at [564, 595] on div at bounding box center [579, 577] width 253 height 1059
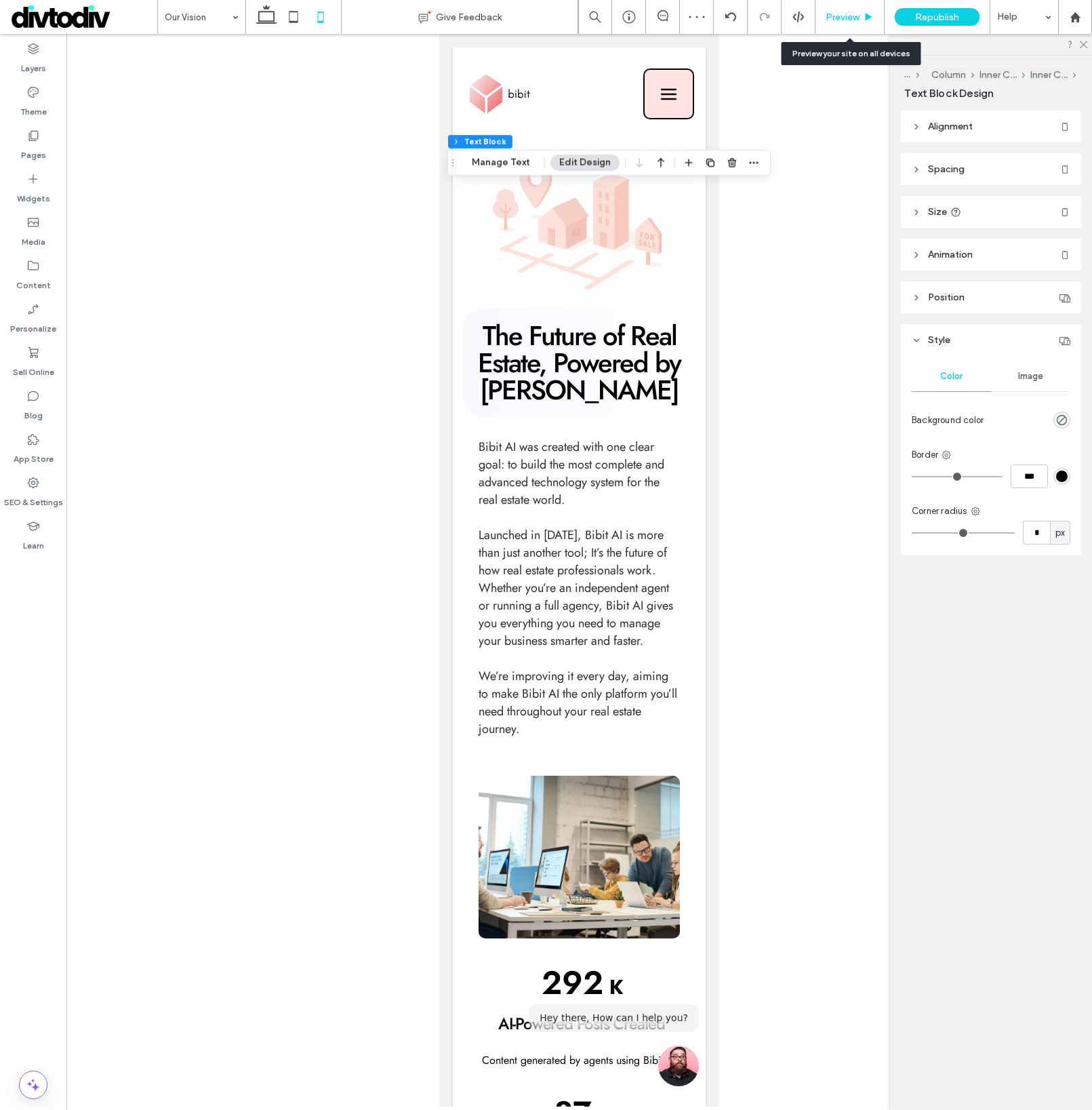
click at [864, 14] on icon at bounding box center [869, 17] width 10 height 10
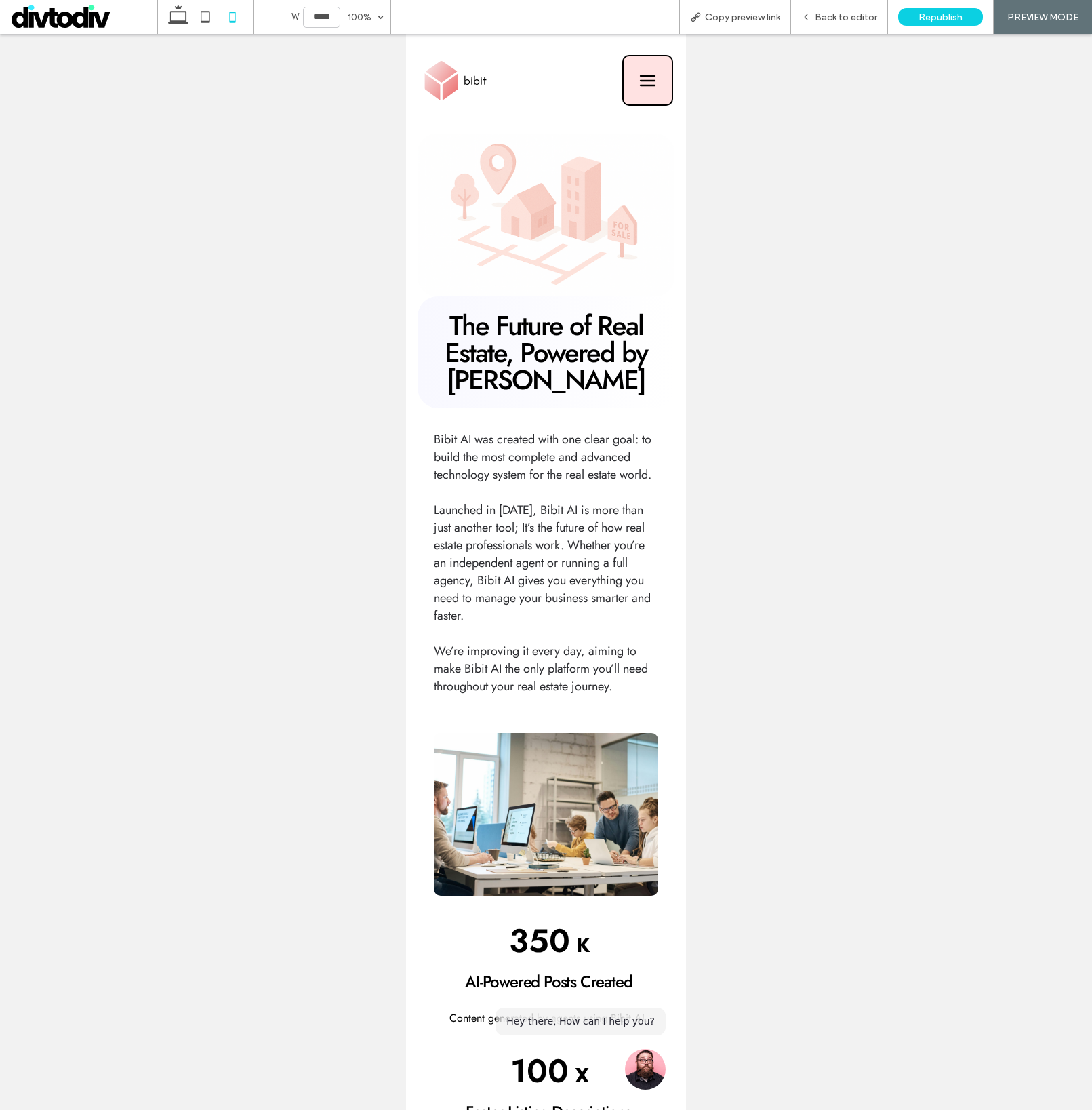
click at [626, 82] on icon at bounding box center [648, 81] width 48 height 27
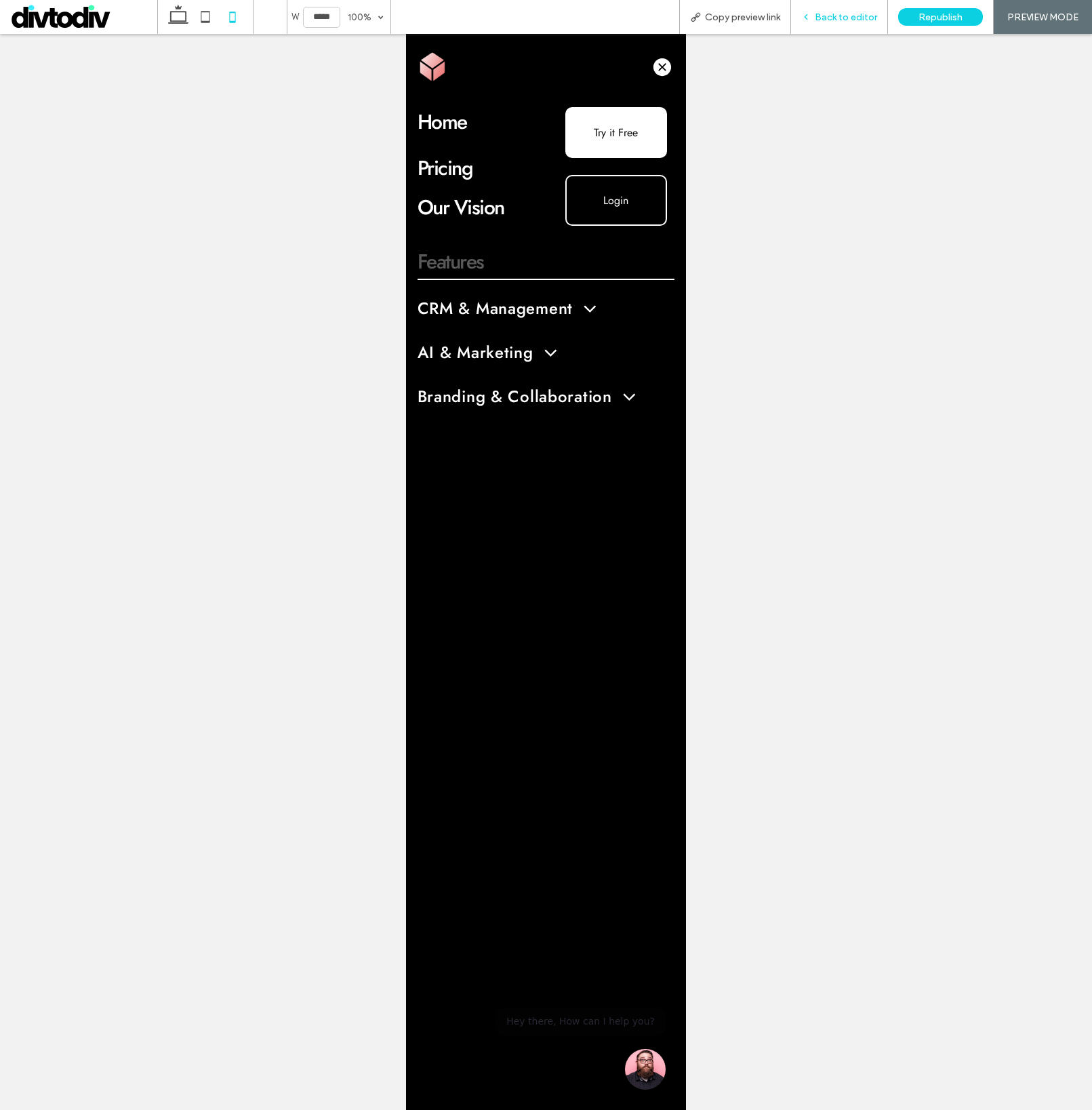
click at [842, 7] on div "Back to editor" at bounding box center [839, 16] width 97 height 34
click at [857, 19] on span "Back to editor" at bounding box center [846, 17] width 62 height 11
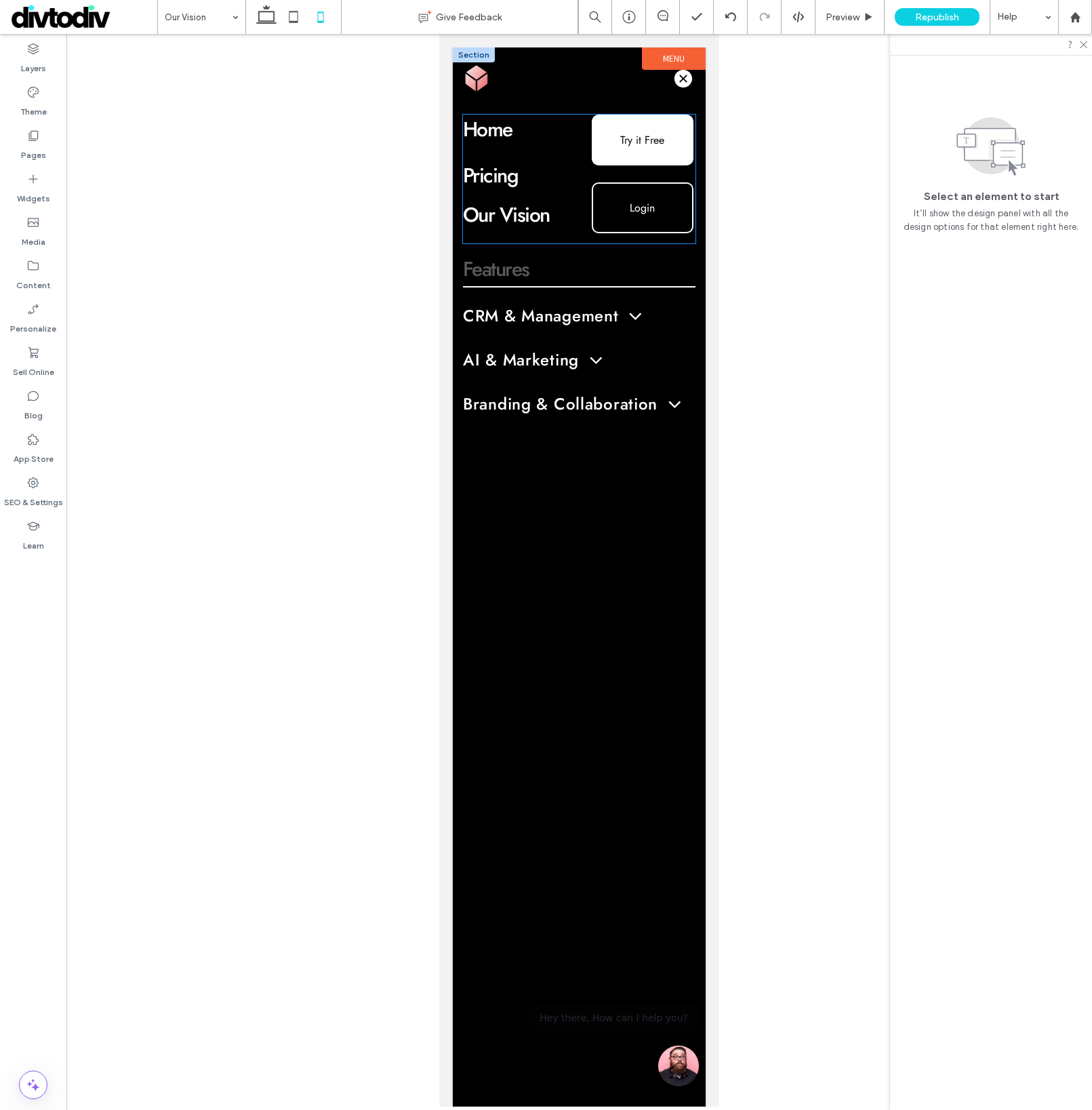
click at [654, 150] on link "Try it Free" at bounding box center [643, 140] width 102 height 51
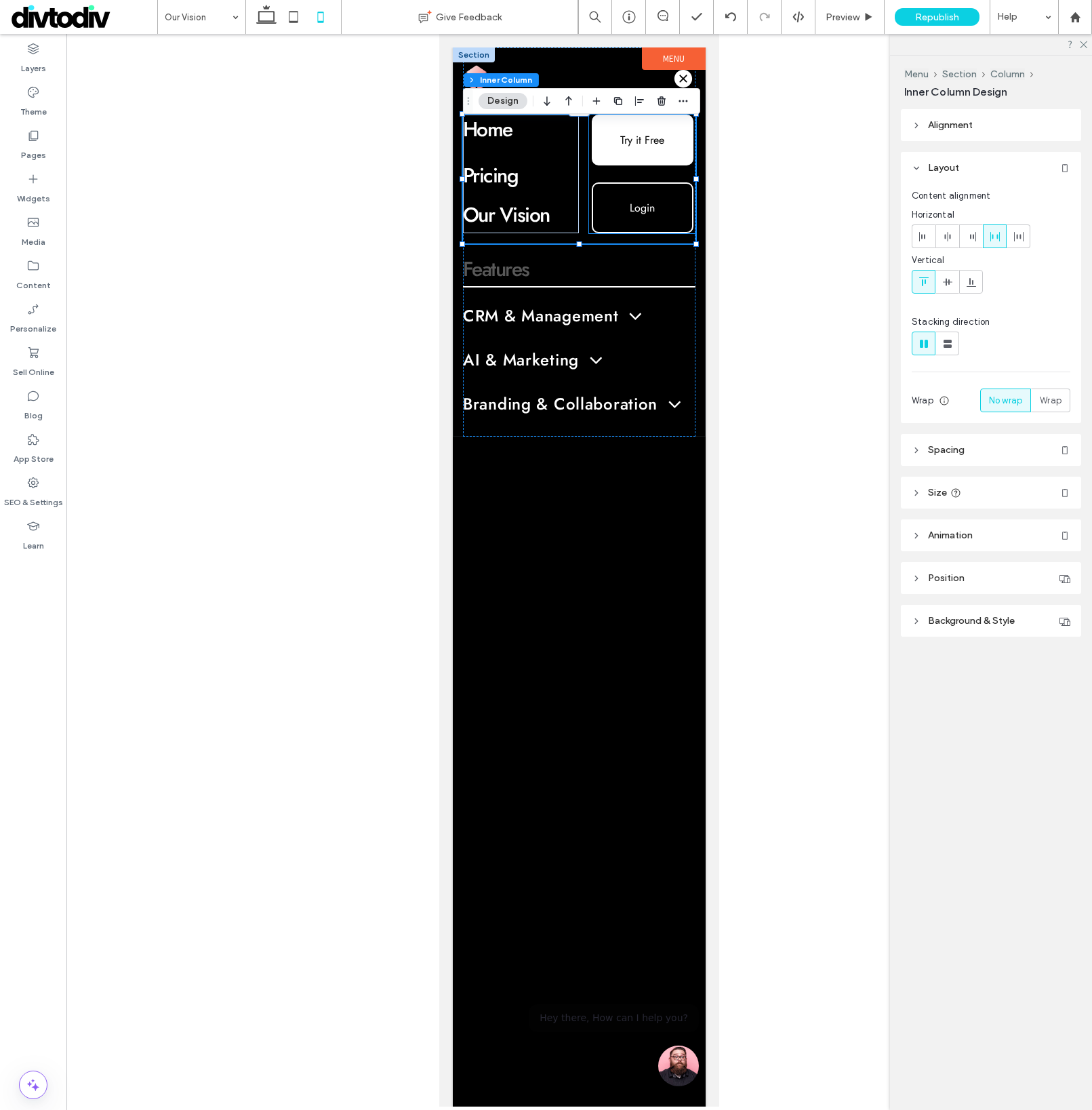
click at [649, 147] on span "Try it Free" at bounding box center [643, 140] width 44 height 16
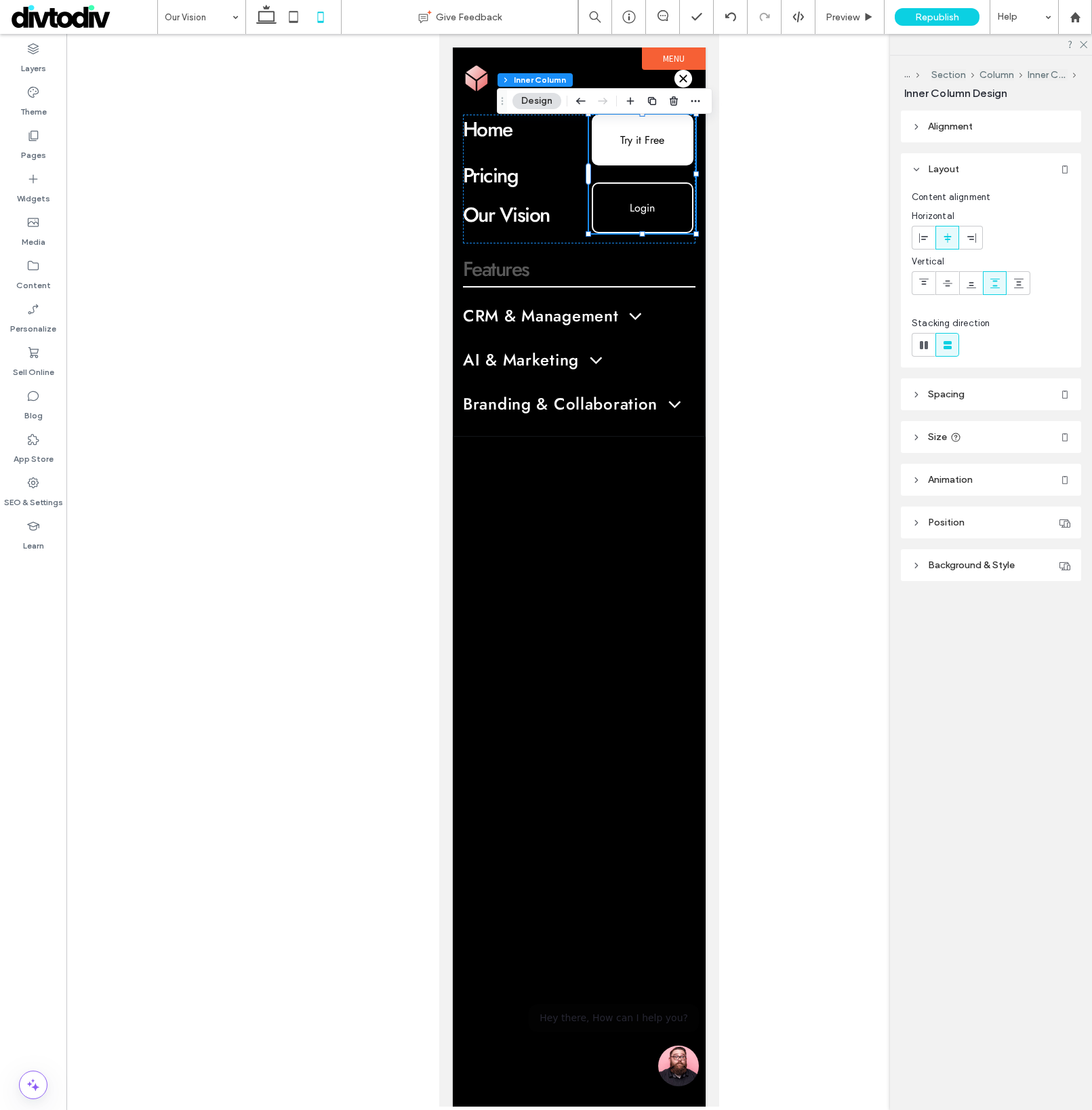
click at [978, 483] on header "Animation" at bounding box center [991, 479] width 180 height 32
click at [633, 145] on span "Try it Free" at bounding box center [643, 140] width 44 height 16
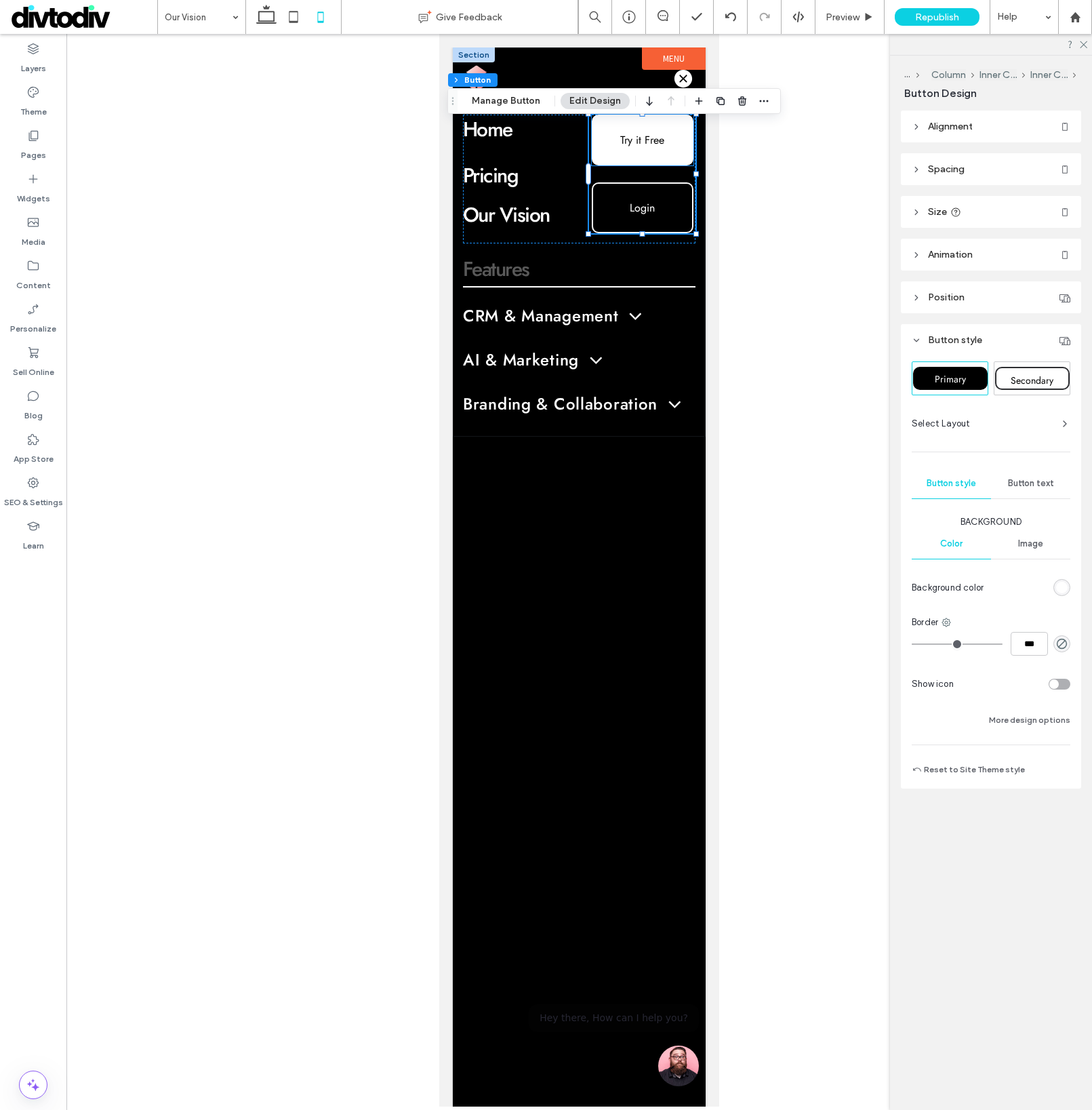
type input "**"
click at [948, 264] on header "Animation" at bounding box center [991, 254] width 180 height 32
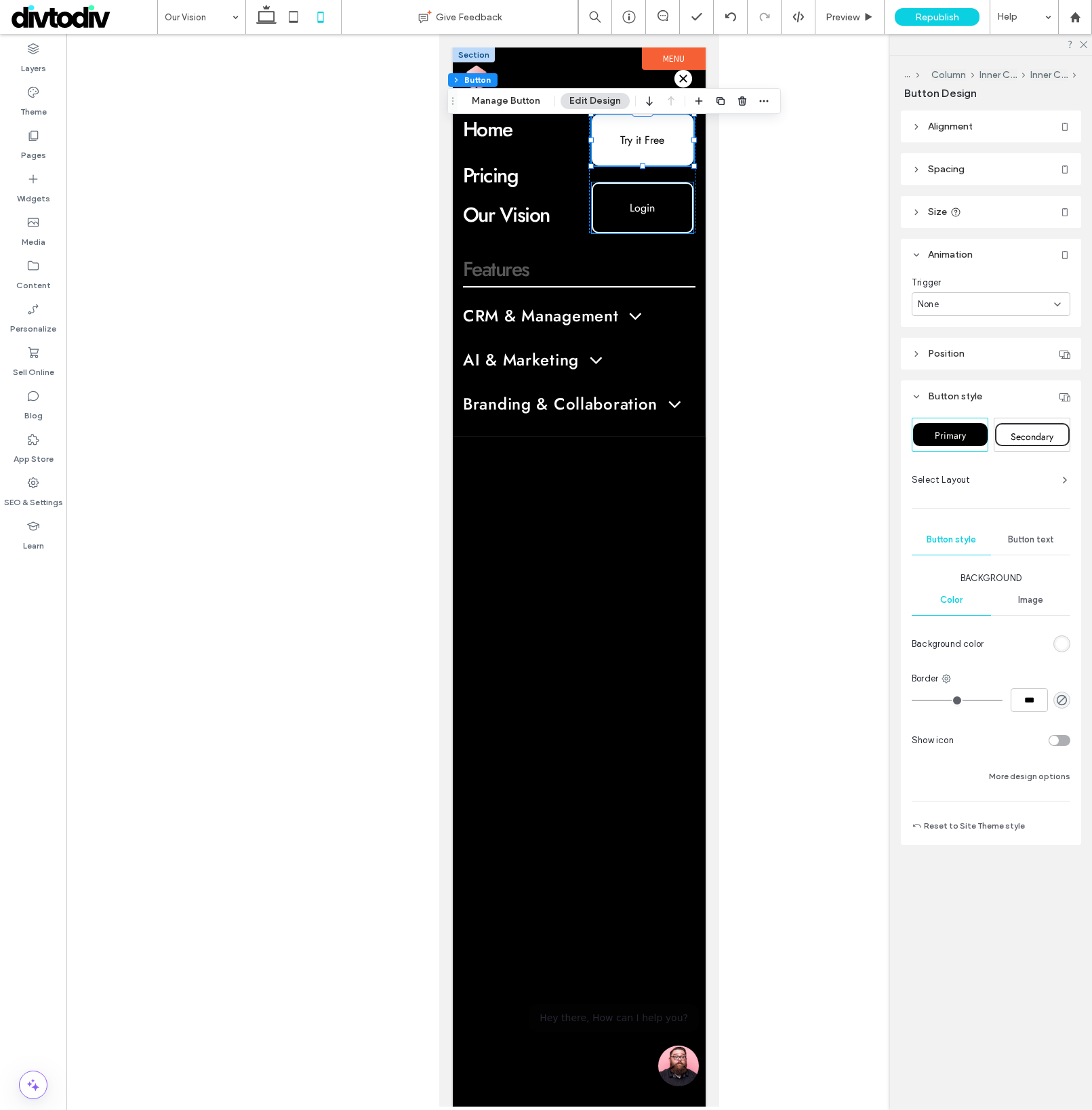
click at [653, 211] on span "Login" at bounding box center [642, 208] width 25 height 16
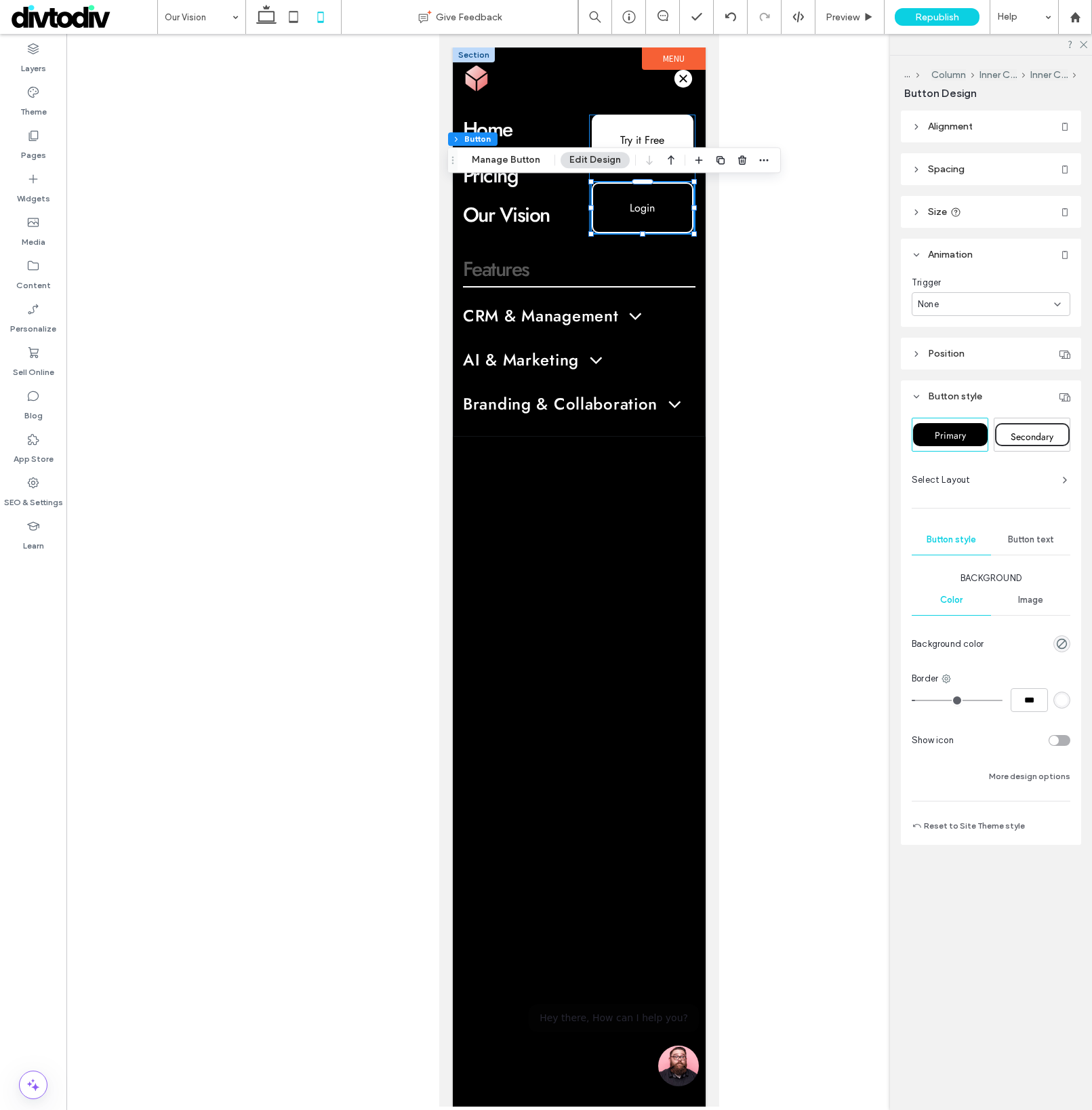
click at [605, 177] on div "Try it Free Login" at bounding box center [642, 174] width 107 height 119
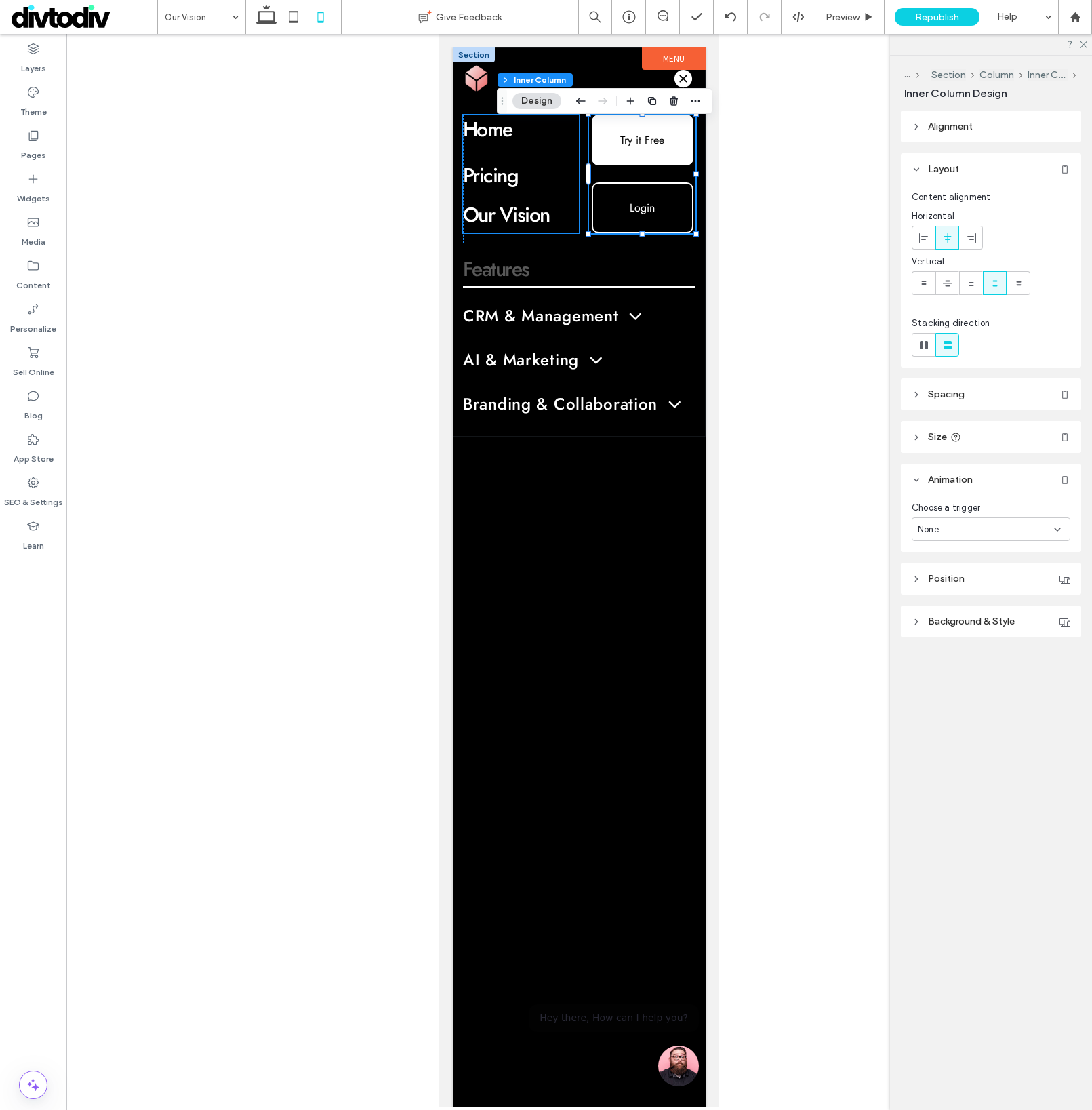
click at [576, 200] on div "Home Pricing Our Vision" at bounding box center [521, 174] width 117 height 119
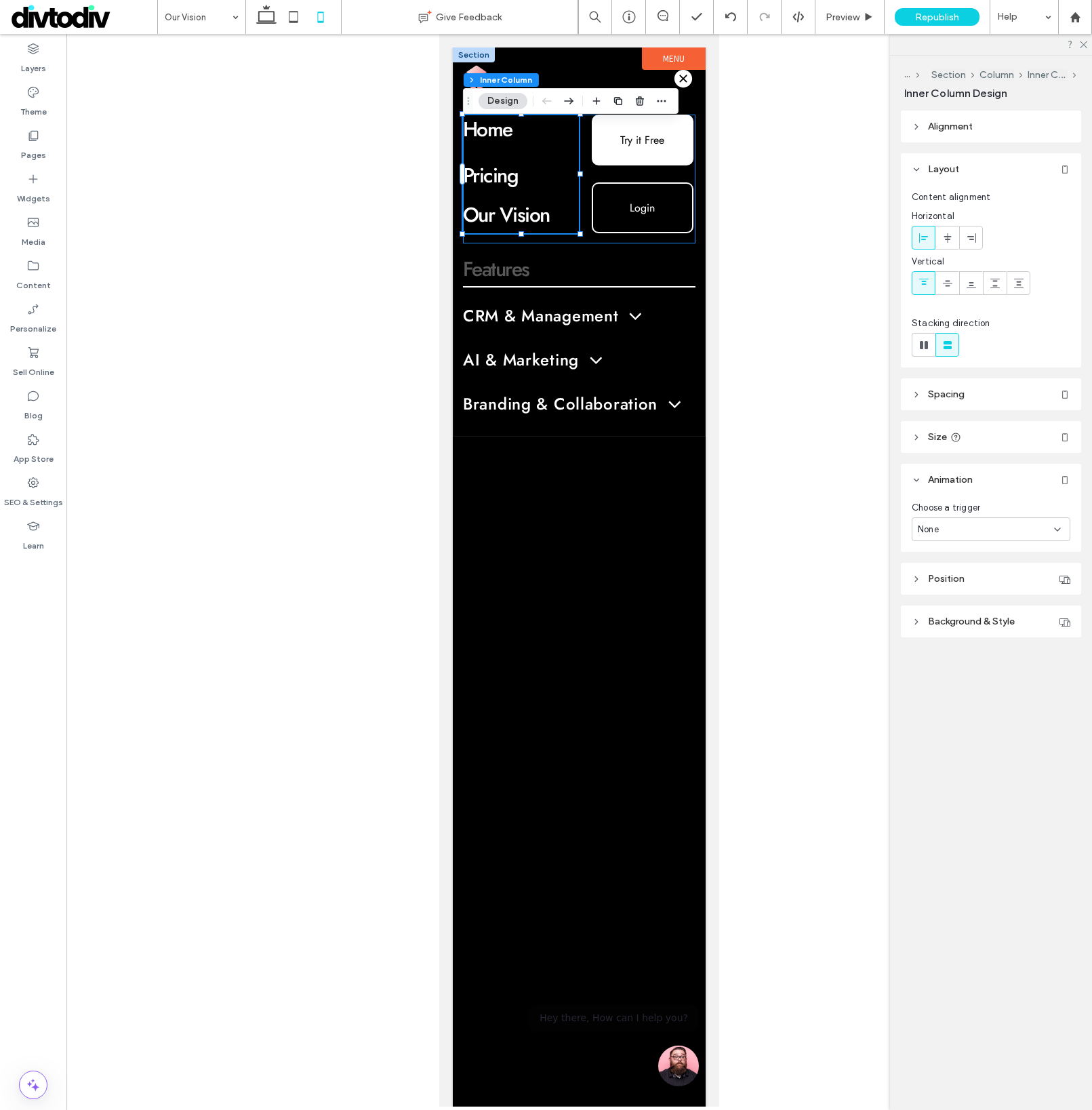
click at [594, 237] on div "Try it Free Login Home Pricing Our Vision" at bounding box center [579, 179] width 233 height 129
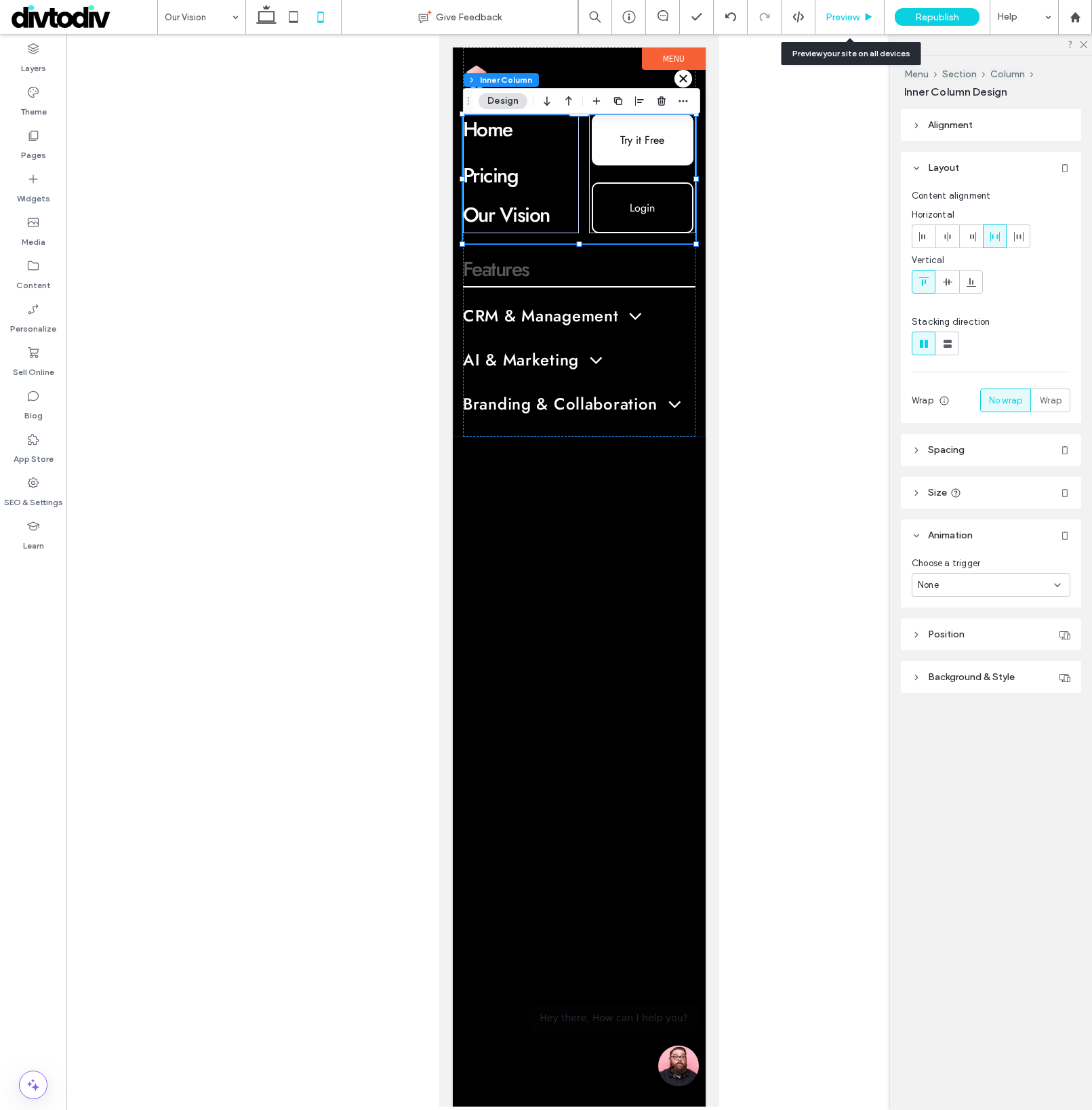
click at [849, 11] on span "Preview" at bounding box center [842, 17] width 34 height 11
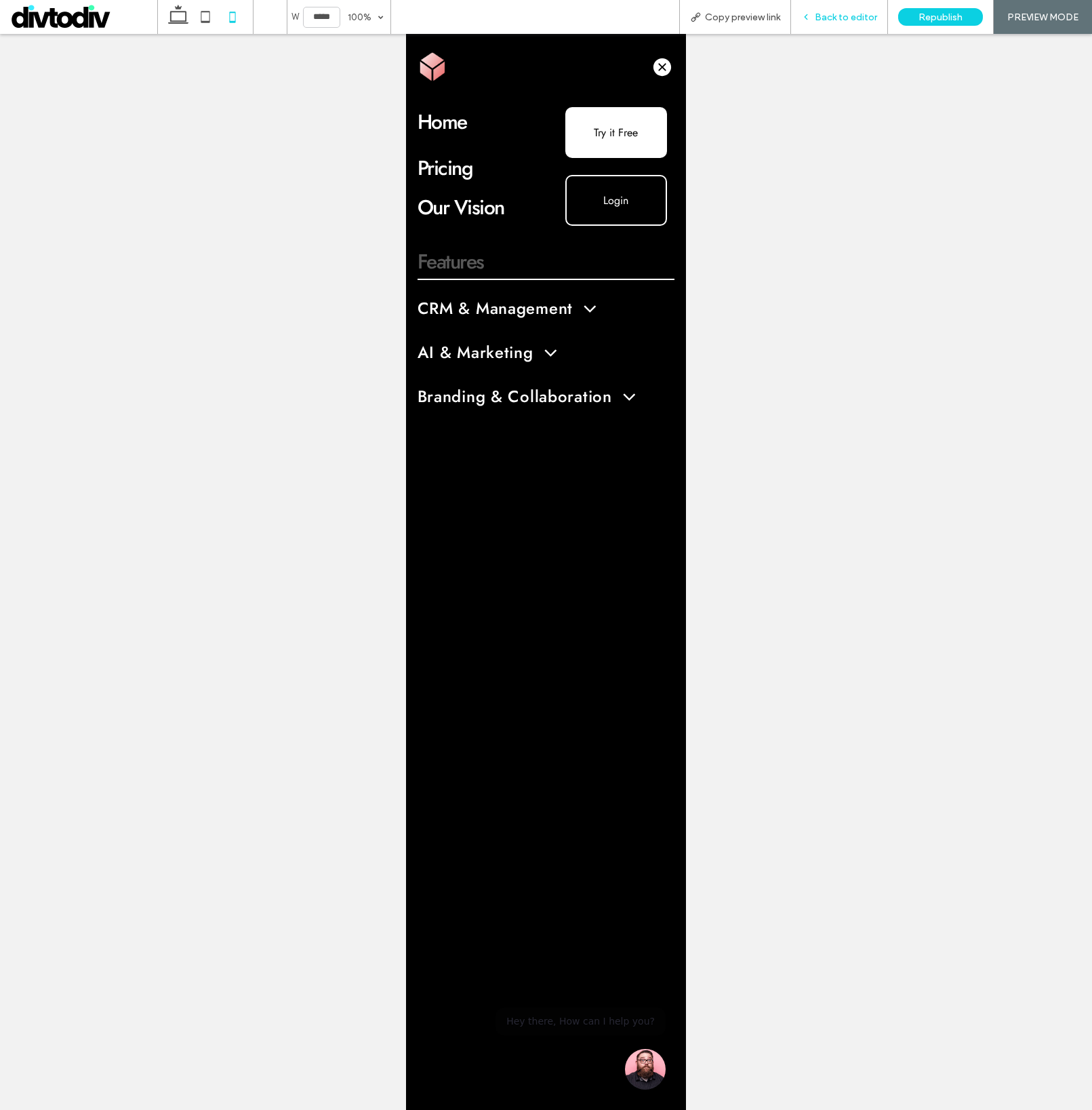
click at [818, 19] on span "Back to editor" at bounding box center [846, 17] width 62 height 11
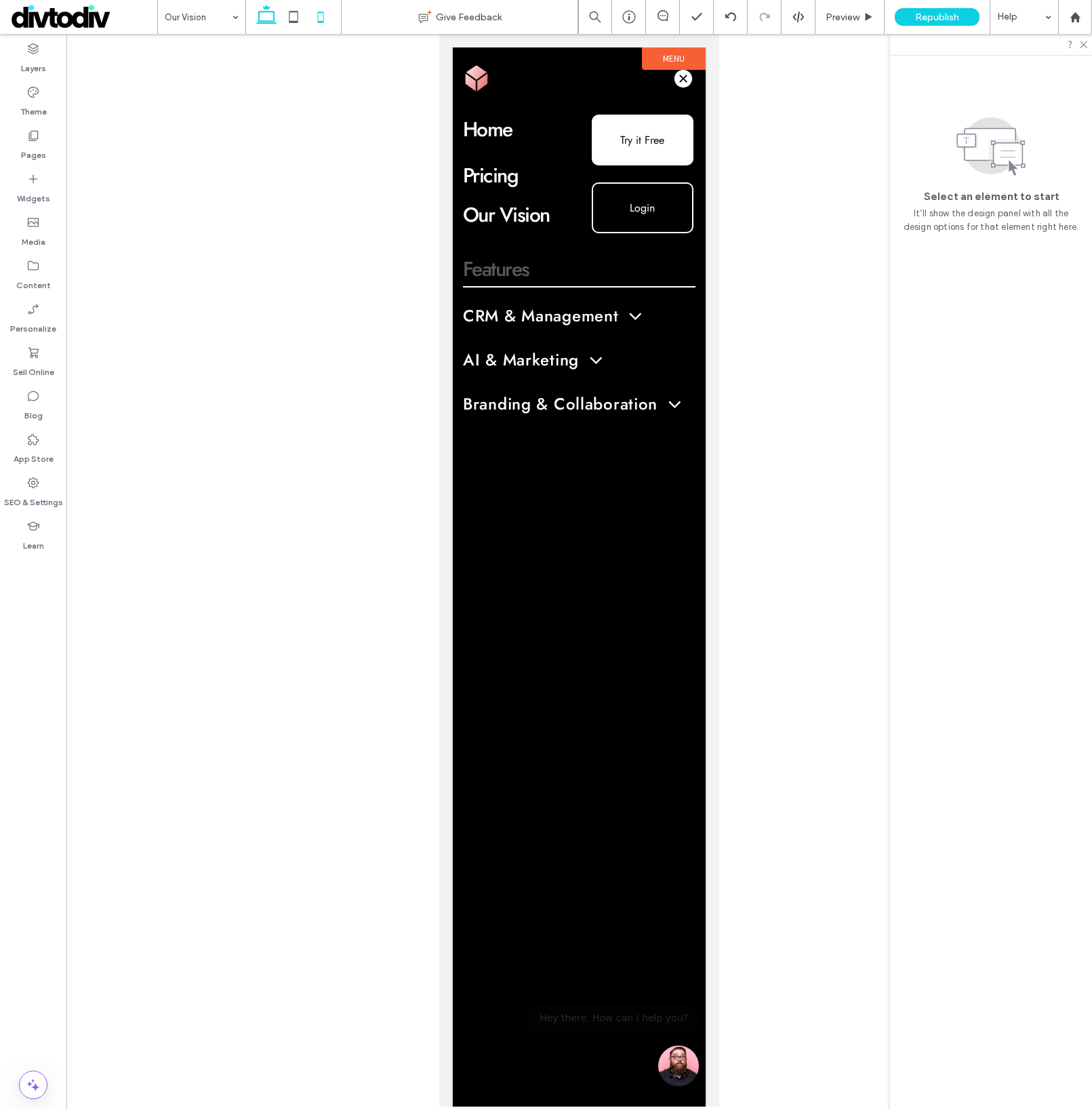
click at [264, 19] on icon at bounding box center [266, 17] width 27 height 27
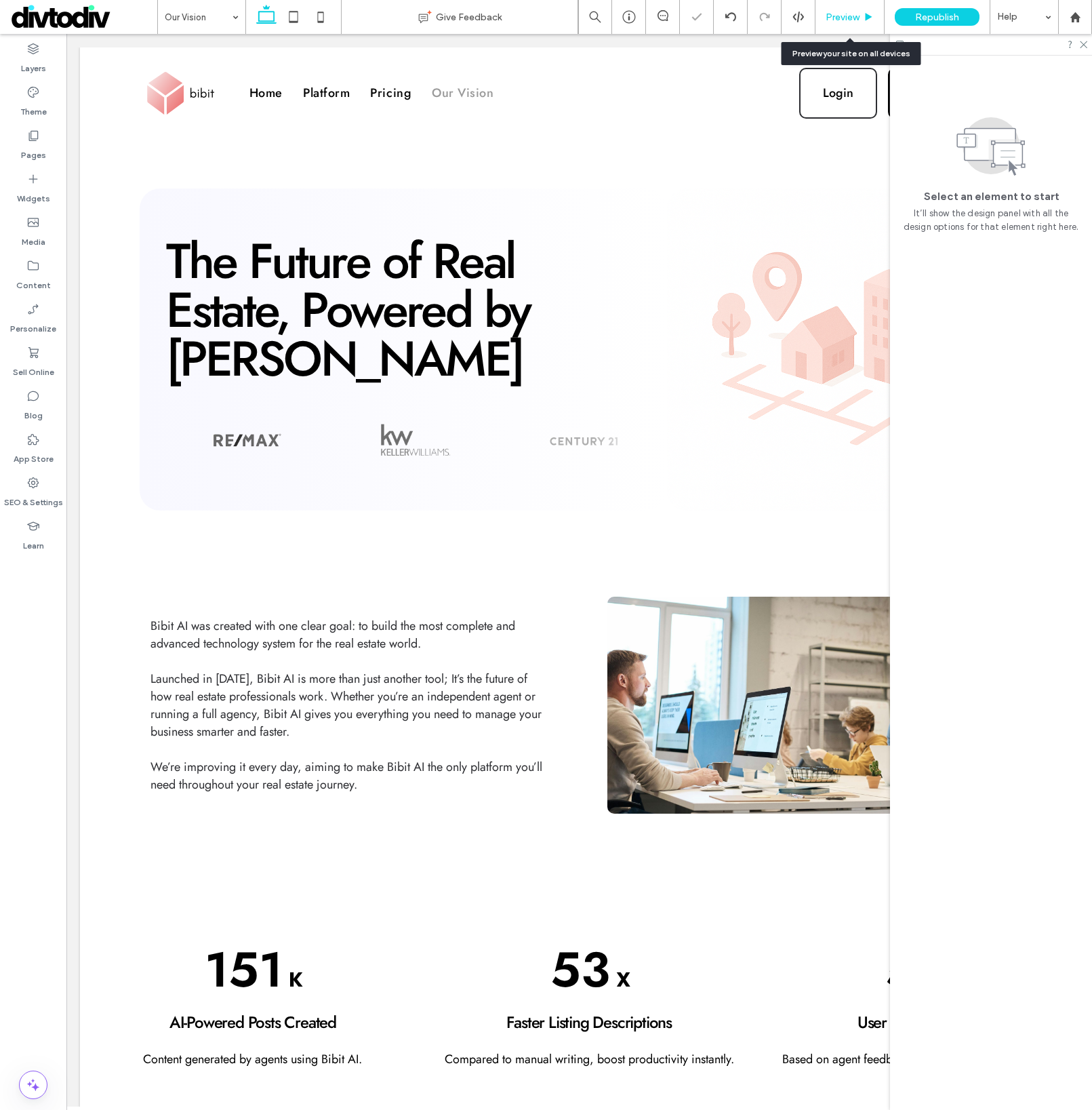
click at [874, 6] on div "Preview" at bounding box center [850, 16] width 69 height 34
click at [870, 9] on div "Preview" at bounding box center [850, 16] width 69 height 34
click at [849, 11] on span "Preview" at bounding box center [842, 17] width 34 height 11
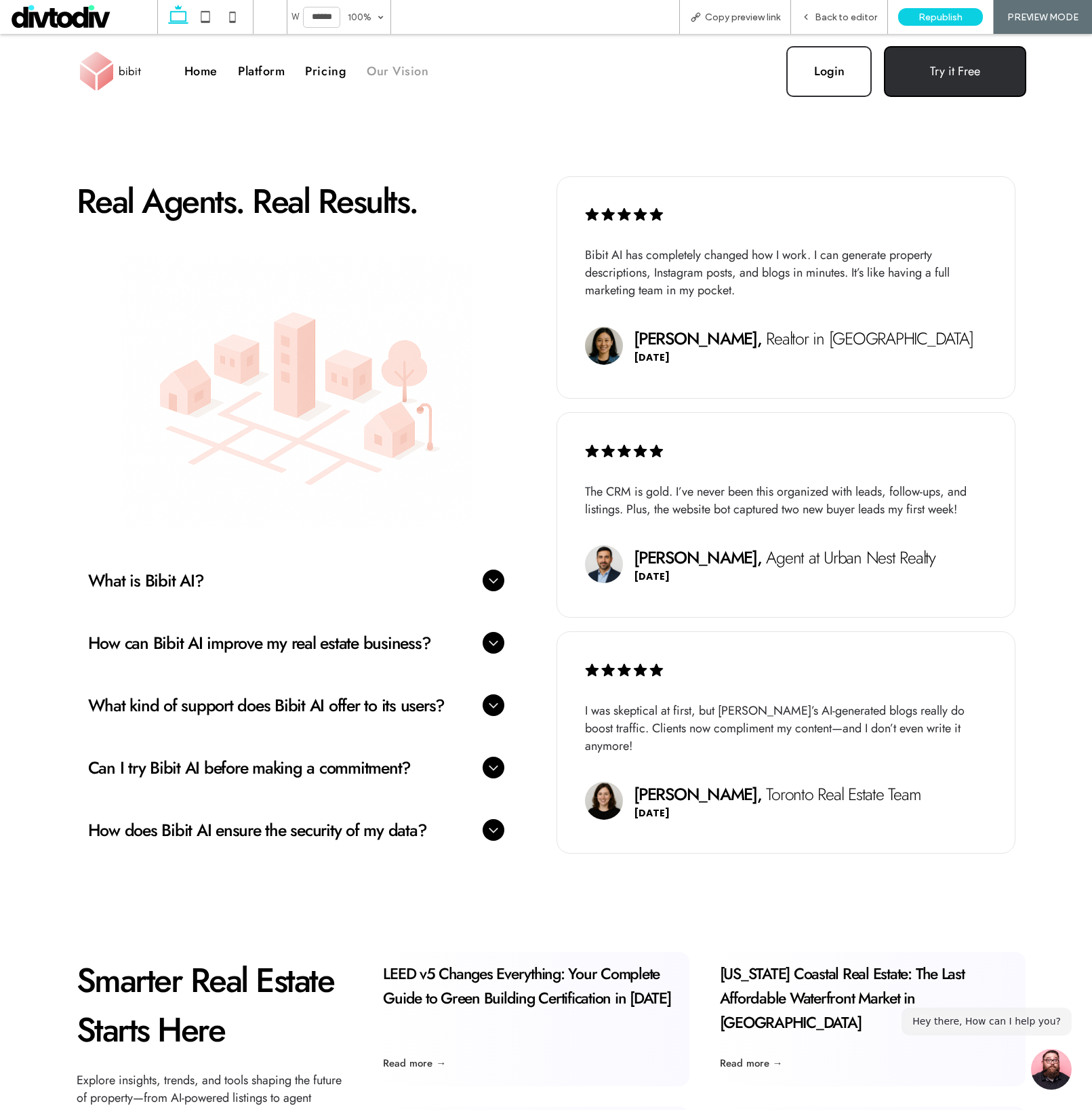
scroll to position [1265, 0]
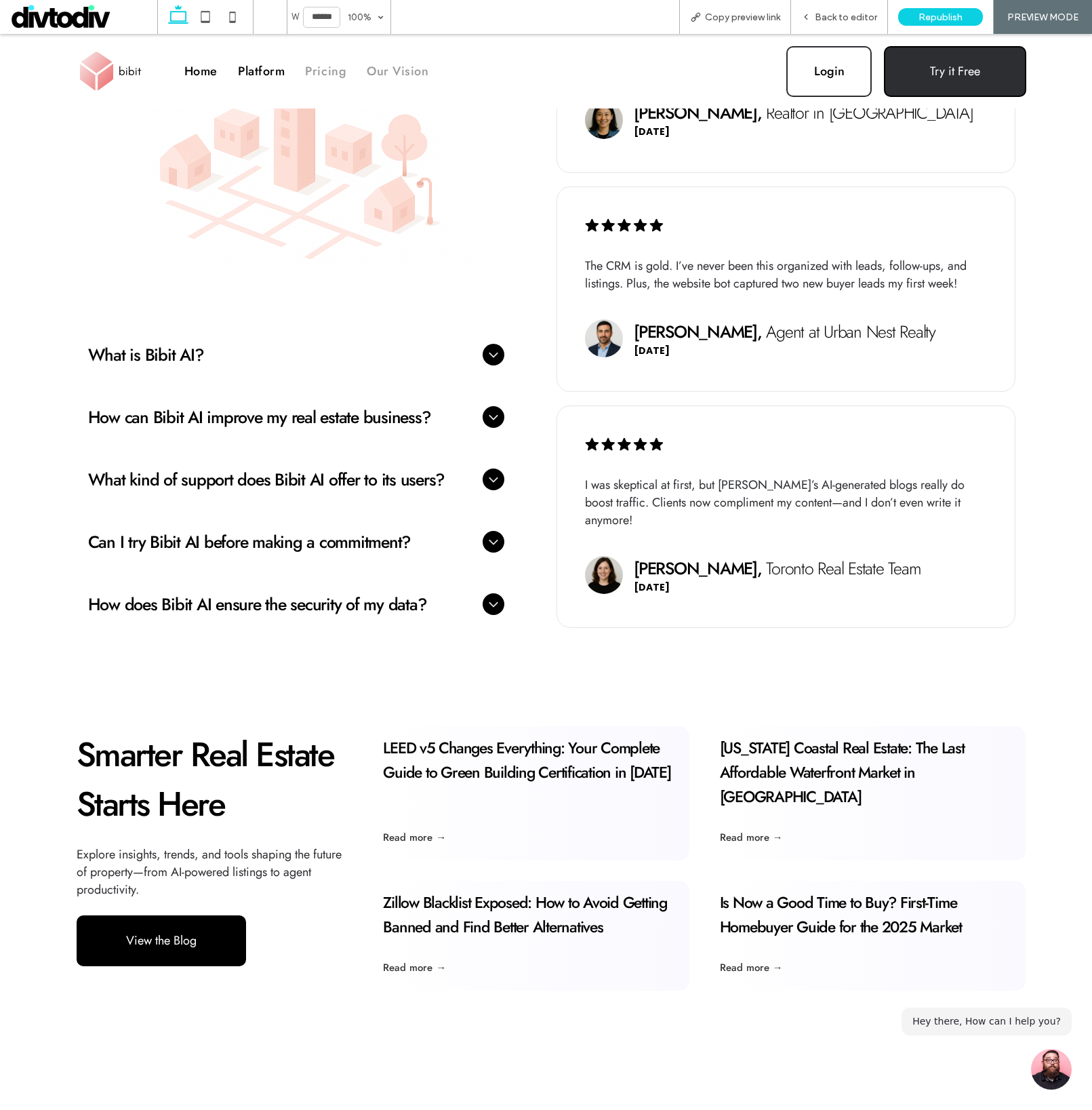
click at [323, 69] on span "Pricing" at bounding box center [326, 71] width 42 height 18
